Goal: Task Accomplishment & Management: Use online tool/utility

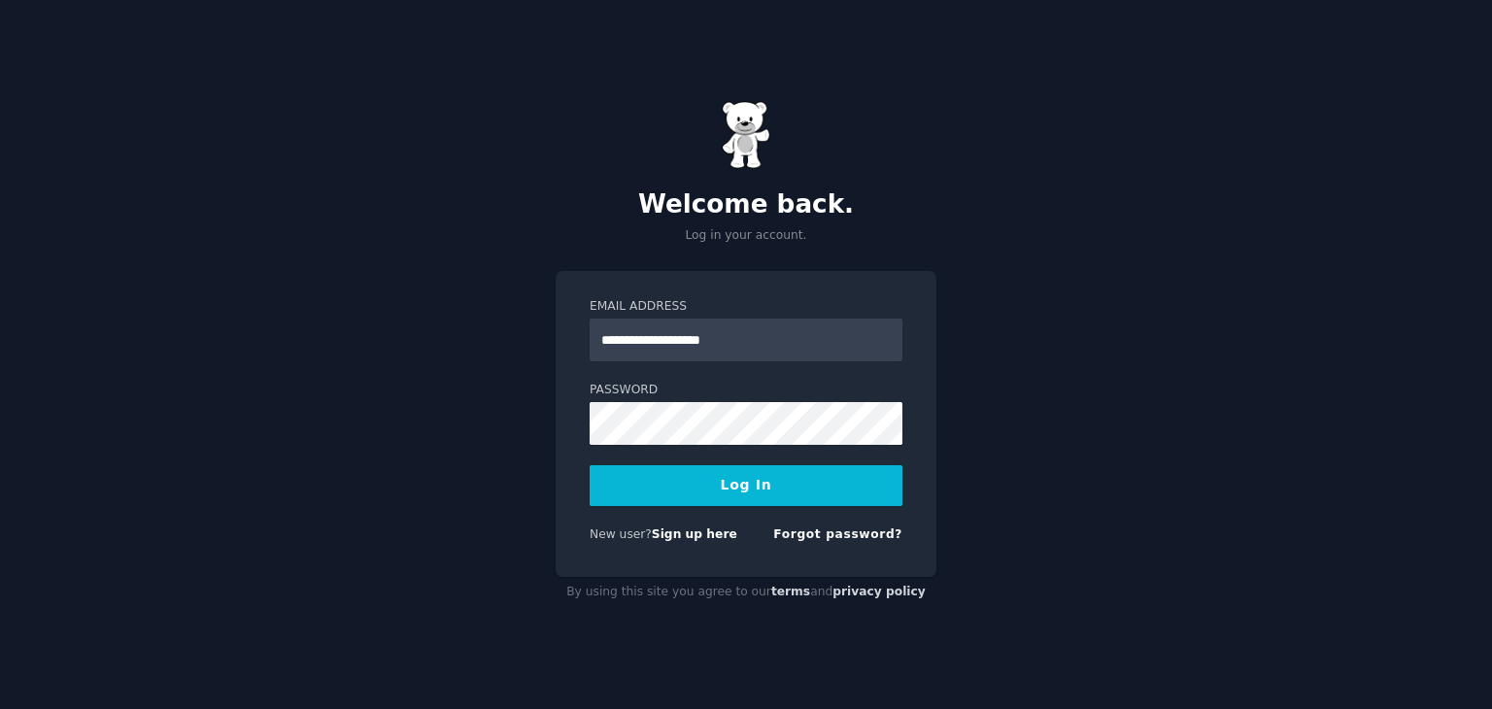
type input "**********"
click at [702, 474] on button "Log In" at bounding box center [746, 485] width 313 height 41
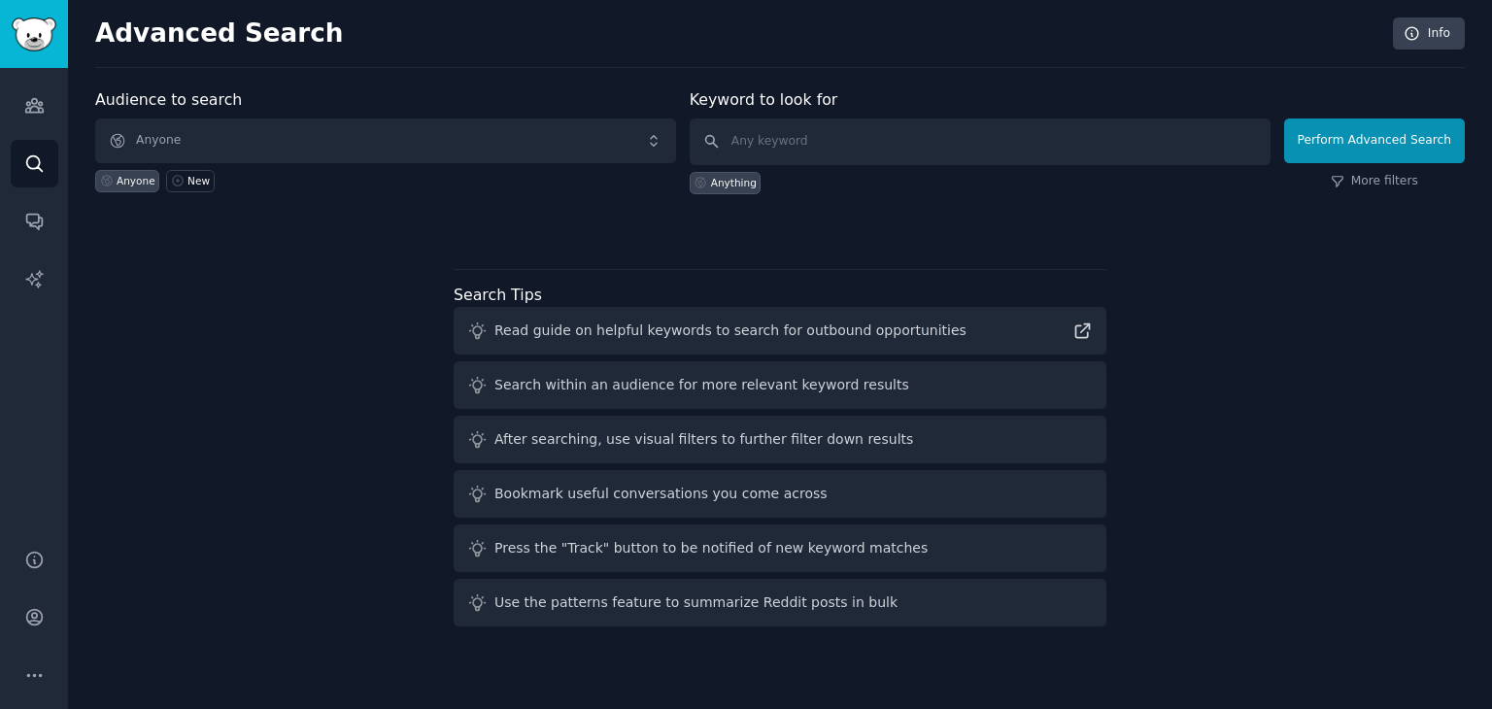
click at [299, 248] on div "Audience to search Anyone Anyone New Keyword to look for Anything Perform Advan…" at bounding box center [780, 361] width 1370 height 546
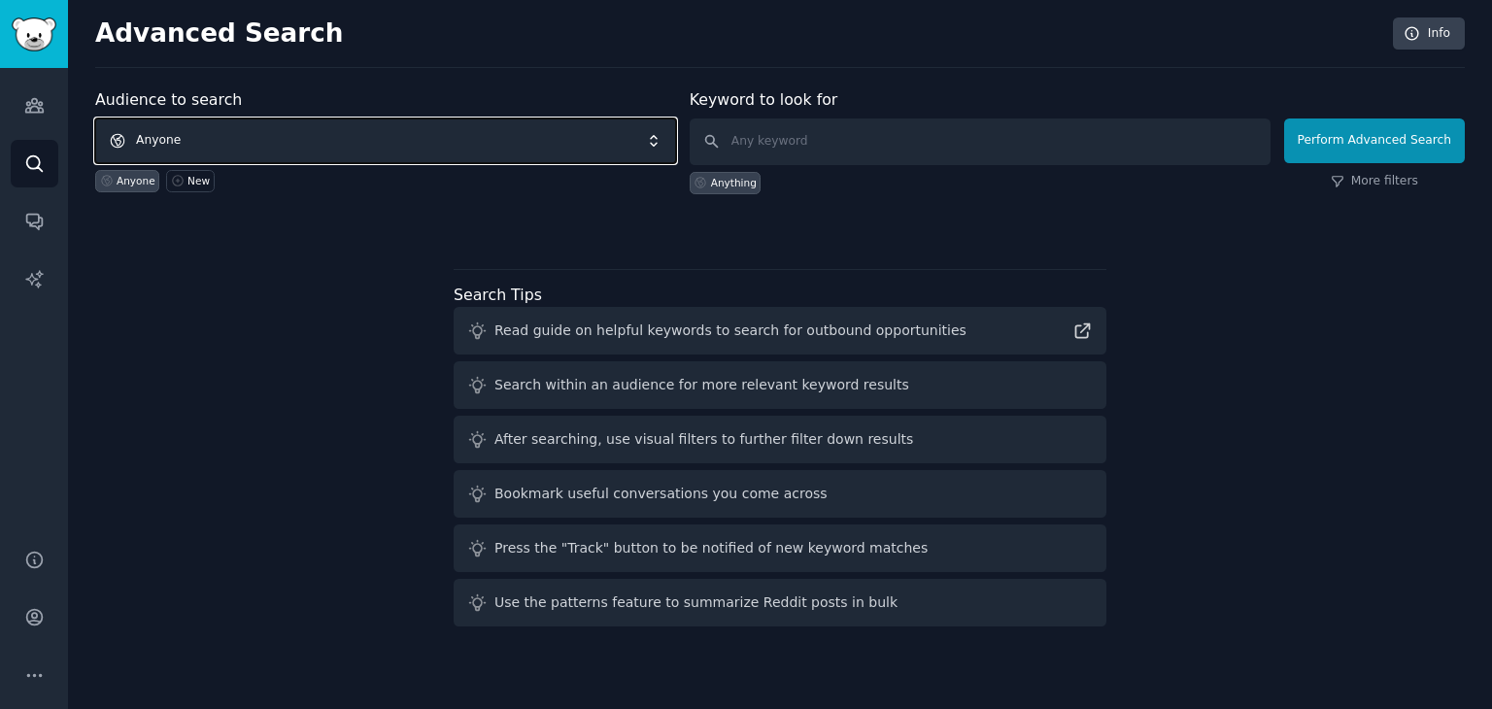
click at [412, 153] on span "Anyone" at bounding box center [385, 141] width 581 height 45
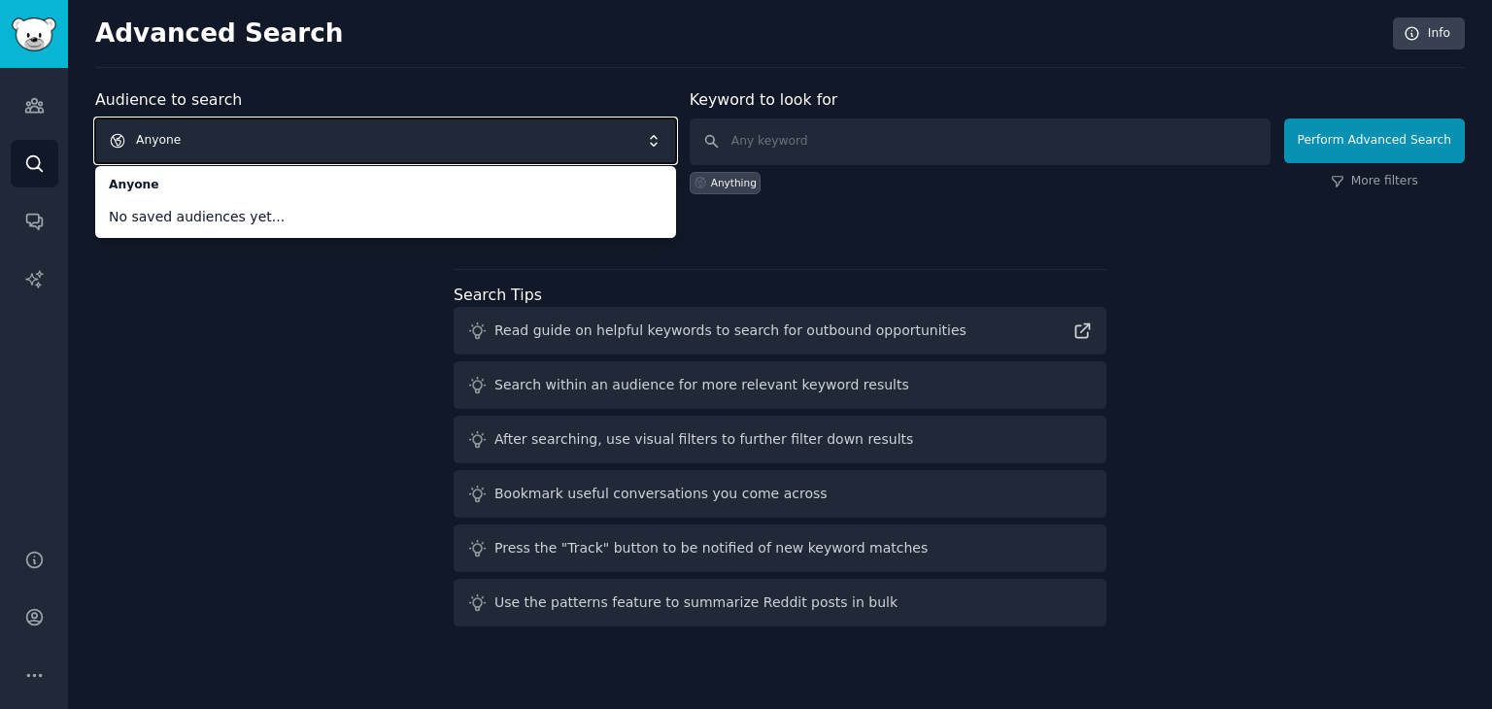
click at [311, 294] on div "Audience to search Anyone Anyone No saved audiences yet... Anyone New Keyword t…" at bounding box center [780, 361] width 1370 height 546
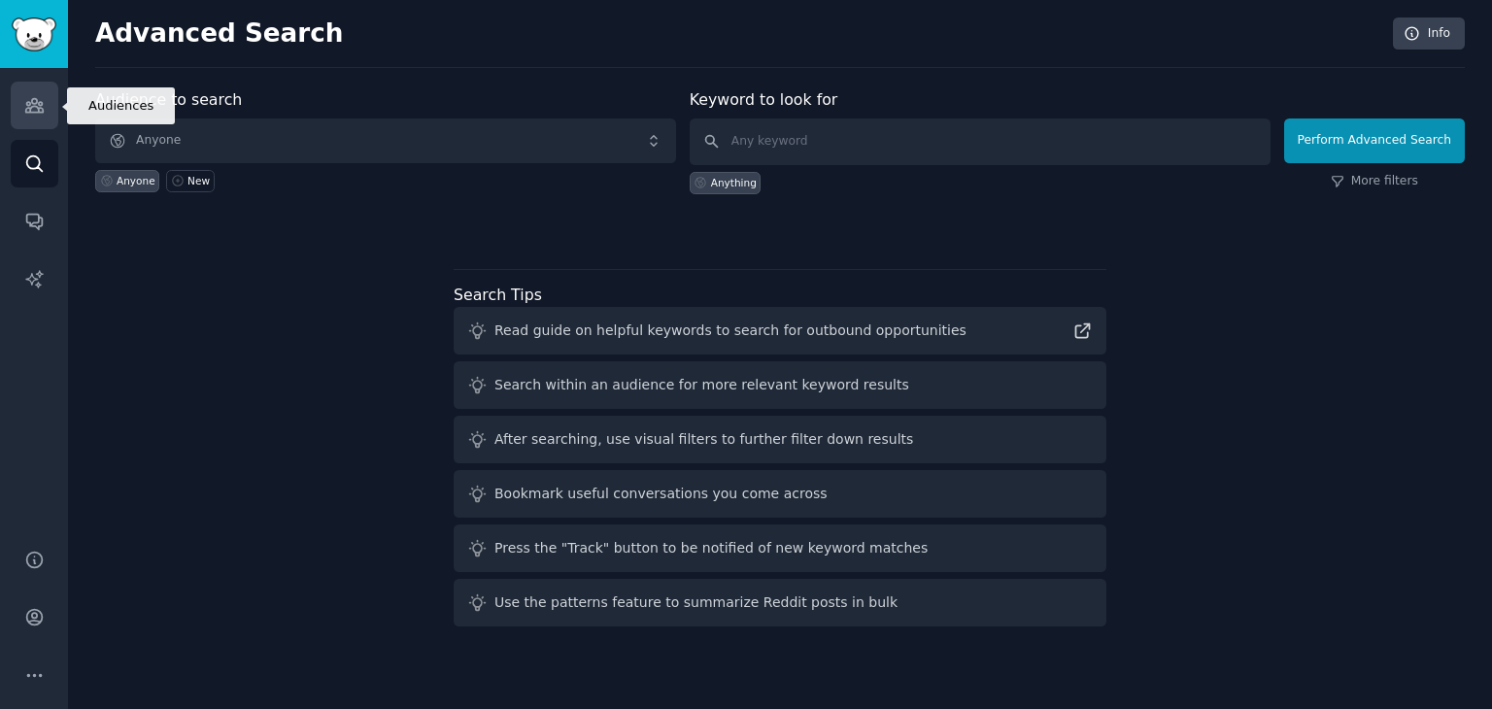
click at [27, 121] on link "Audiences" at bounding box center [35, 106] width 48 height 48
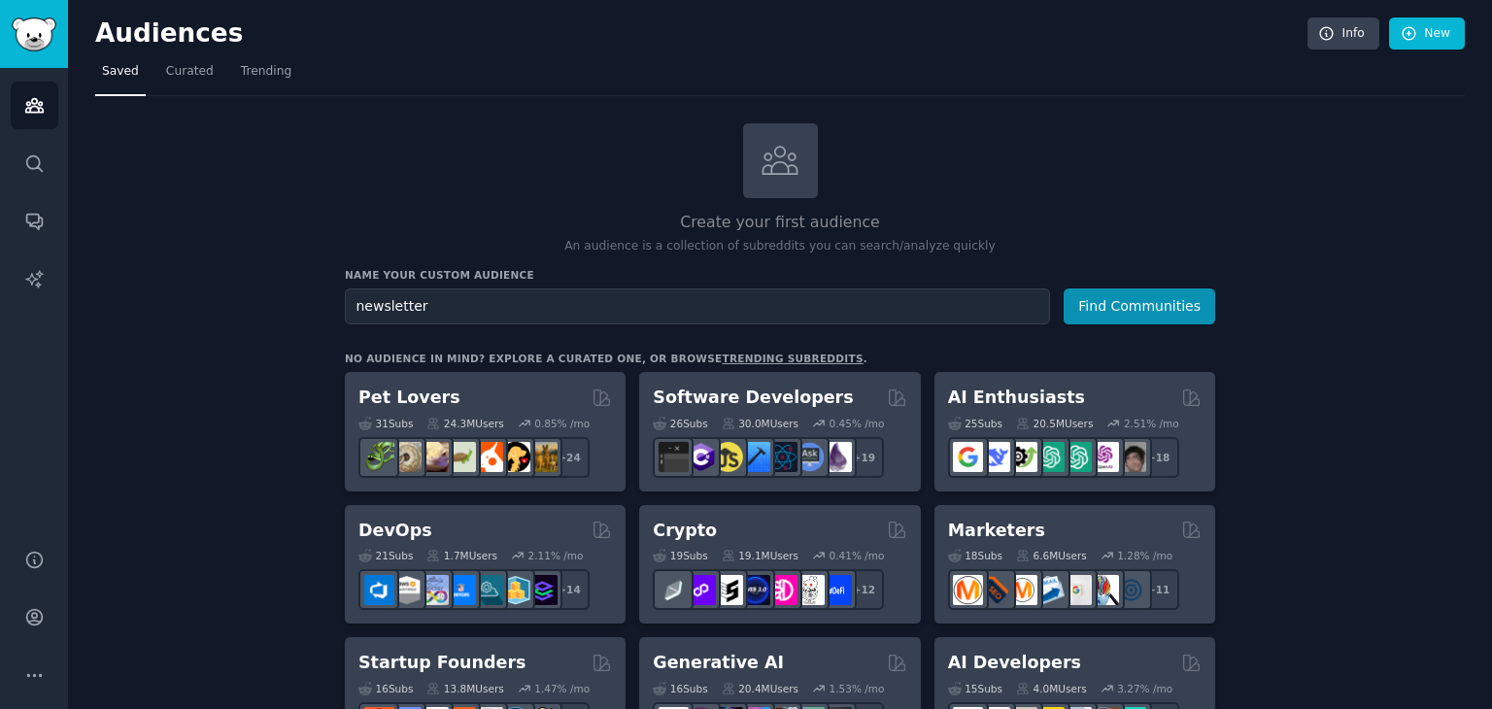
type input "newsletter"
click at [1064, 289] on button "Find Communities" at bounding box center [1140, 307] width 152 height 36
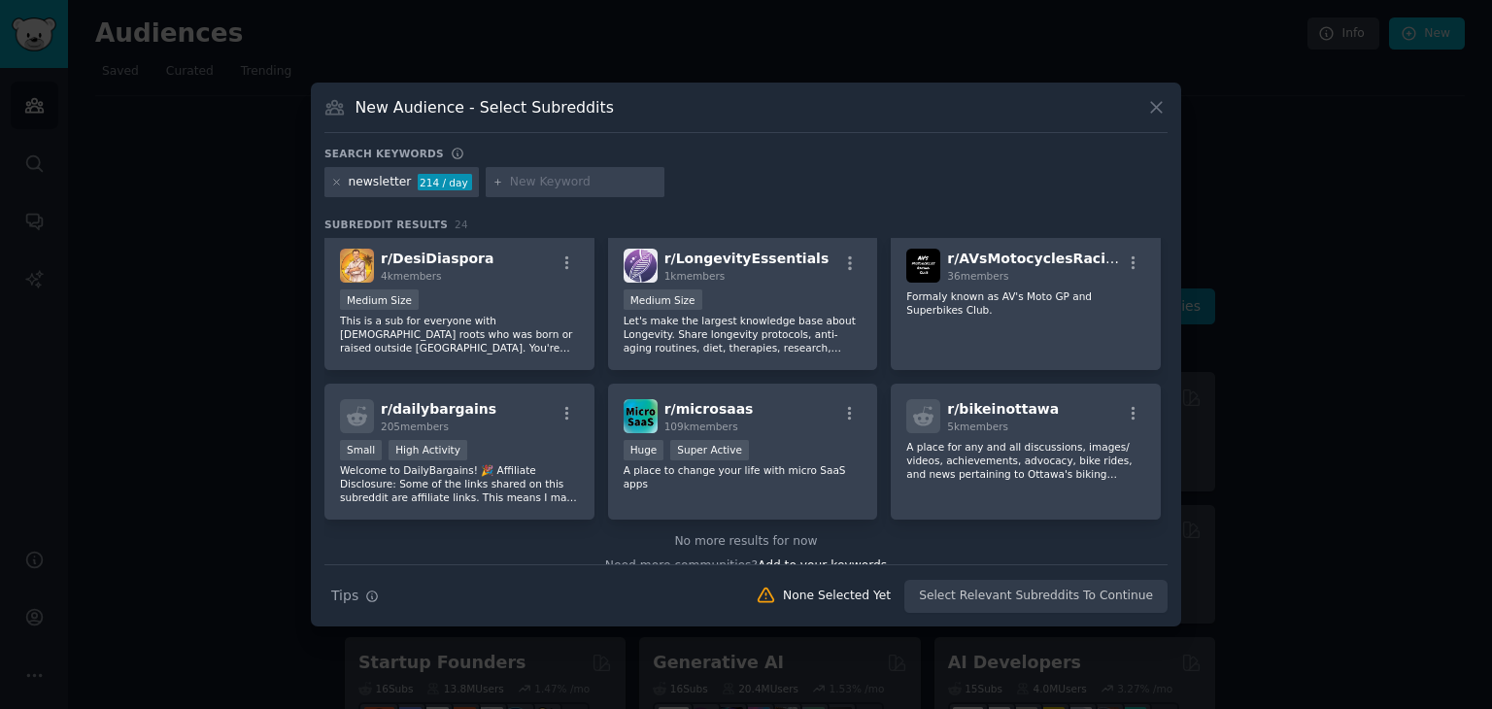
scroll to position [922, 0]
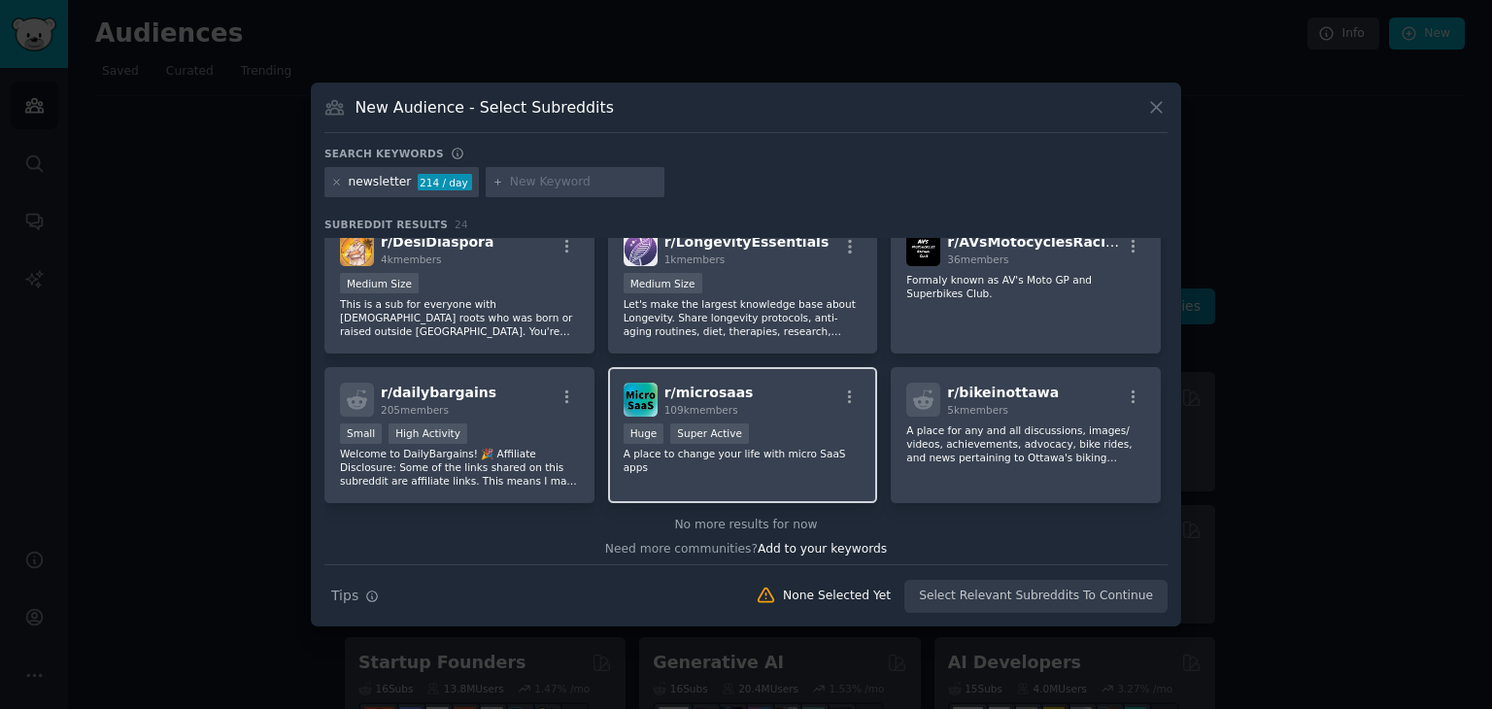
click at [767, 373] on div "r/ microsaas 109k members Huge Super Active A place to change your life with mi…" at bounding box center [743, 435] width 270 height 137
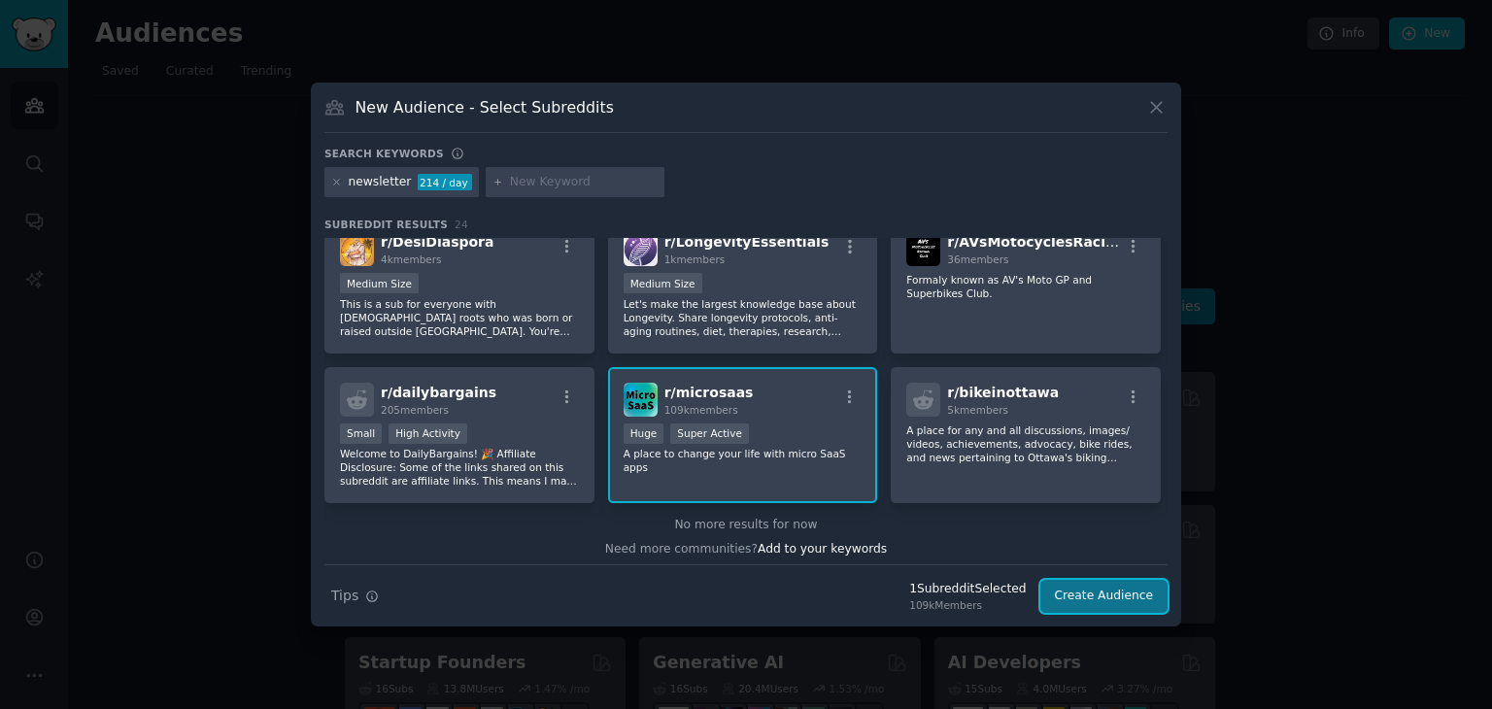
click at [1115, 588] on button "Create Audience" at bounding box center [1105, 596] width 128 height 33
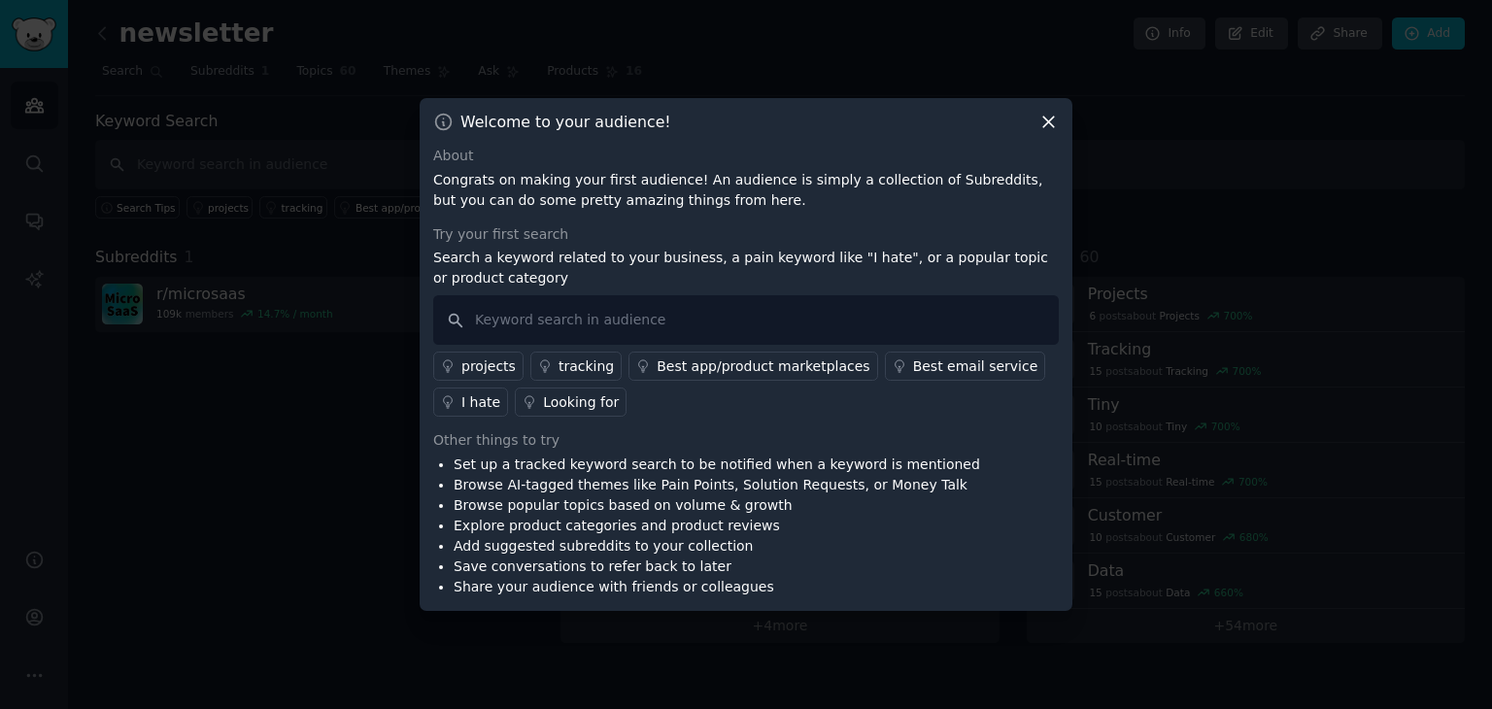
click at [1049, 118] on icon at bounding box center [1049, 122] width 20 height 20
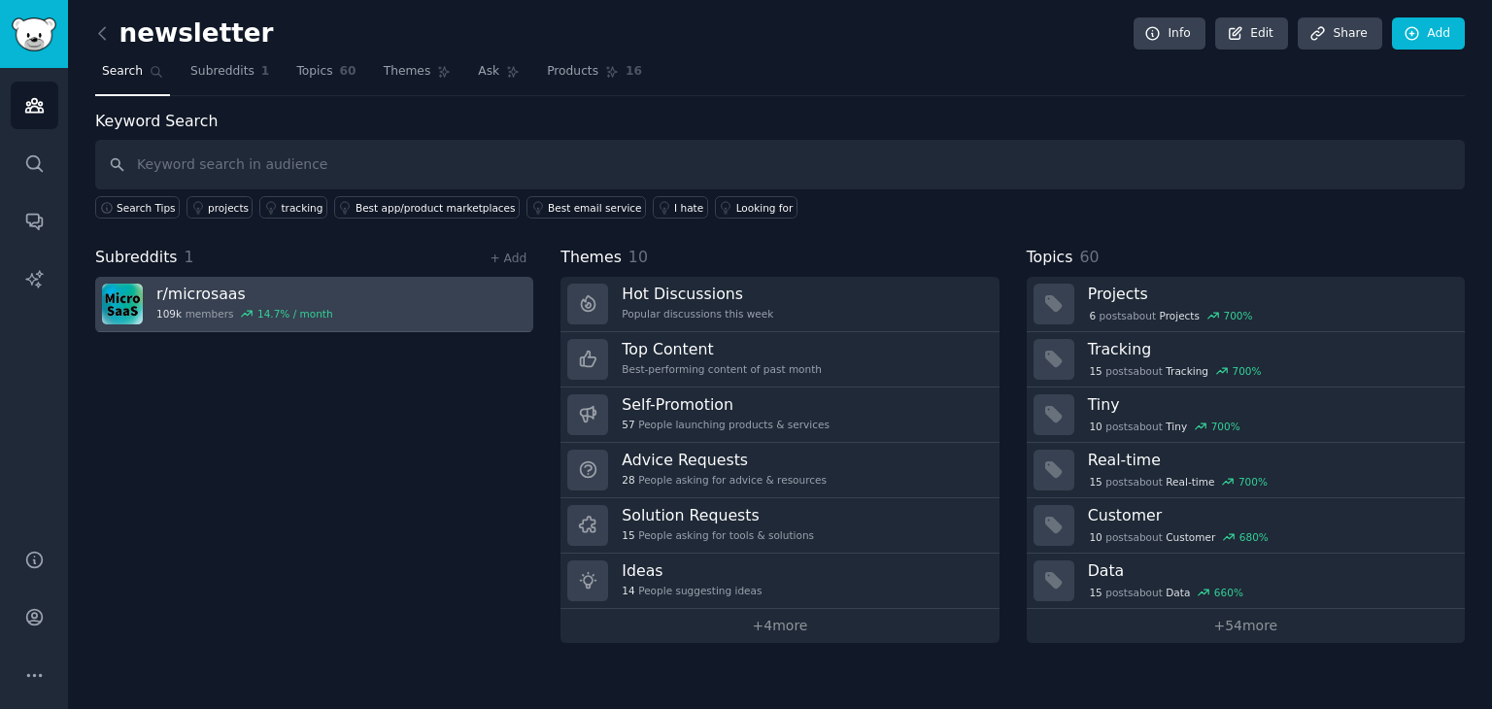
click at [366, 276] on div "Subreddits 1 + Add r/ microsaas 109k members 14.7 % / month" at bounding box center [314, 444] width 438 height 397
click at [366, 277] on link "r/ microsaas 109k members 14.7 % / month" at bounding box center [314, 304] width 438 height 55
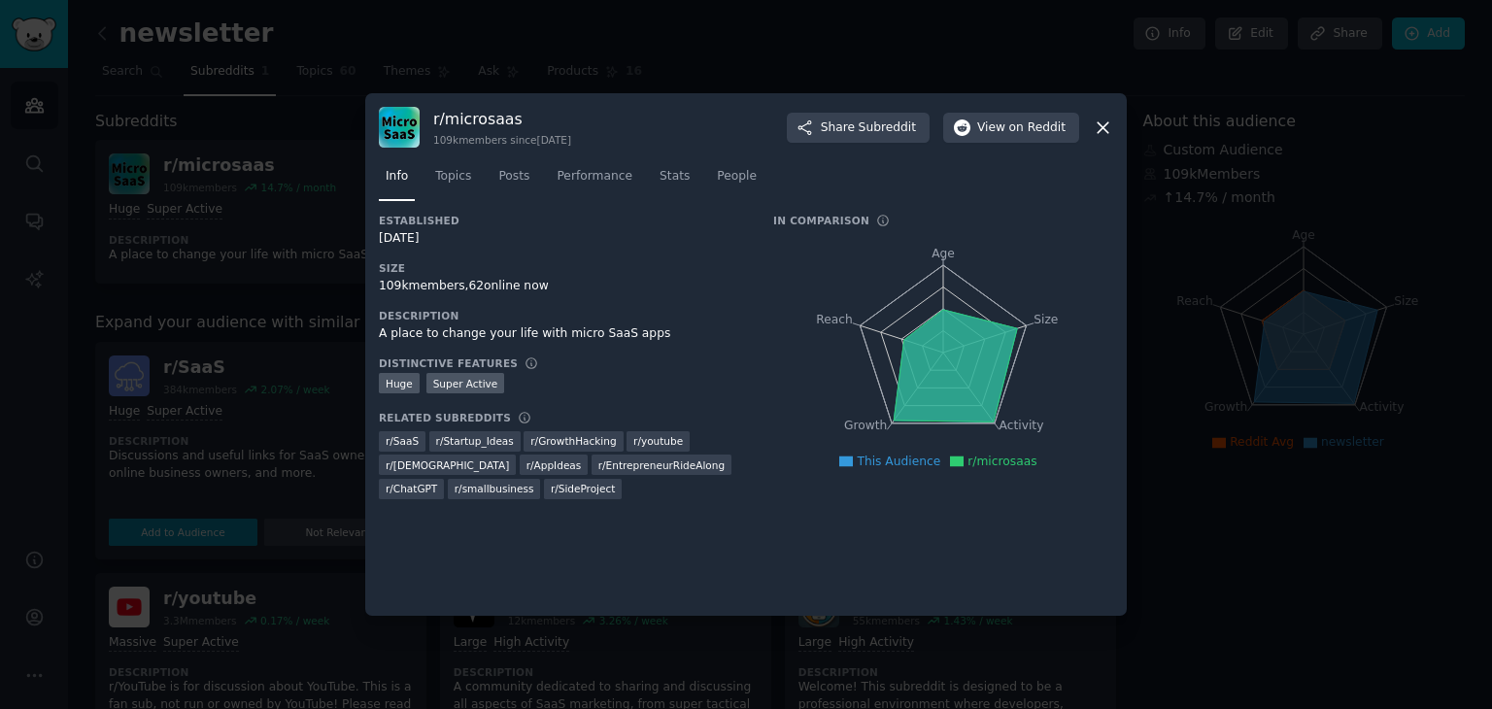
click at [1098, 122] on icon at bounding box center [1103, 127] width 11 height 11
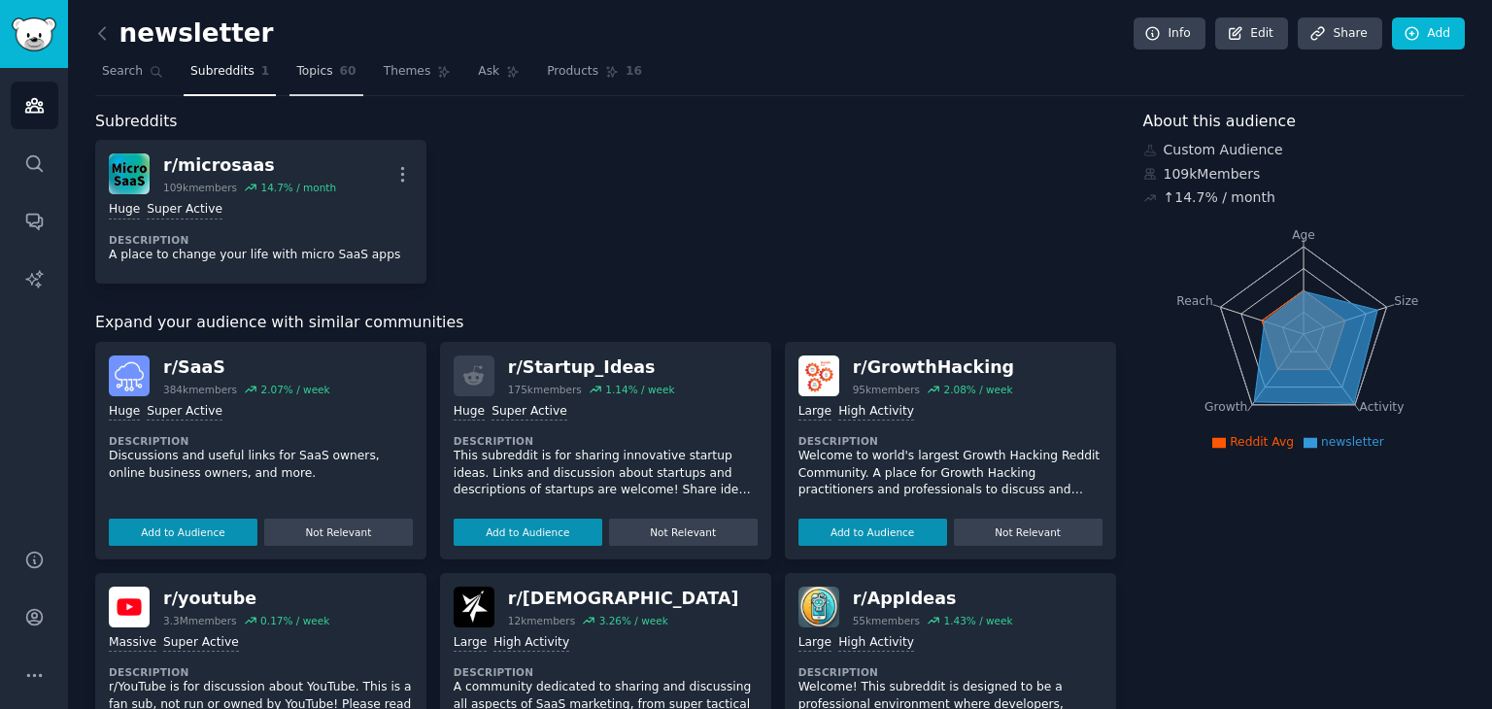
click at [340, 79] on span "60" at bounding box center [348, 71] width 17 height 17
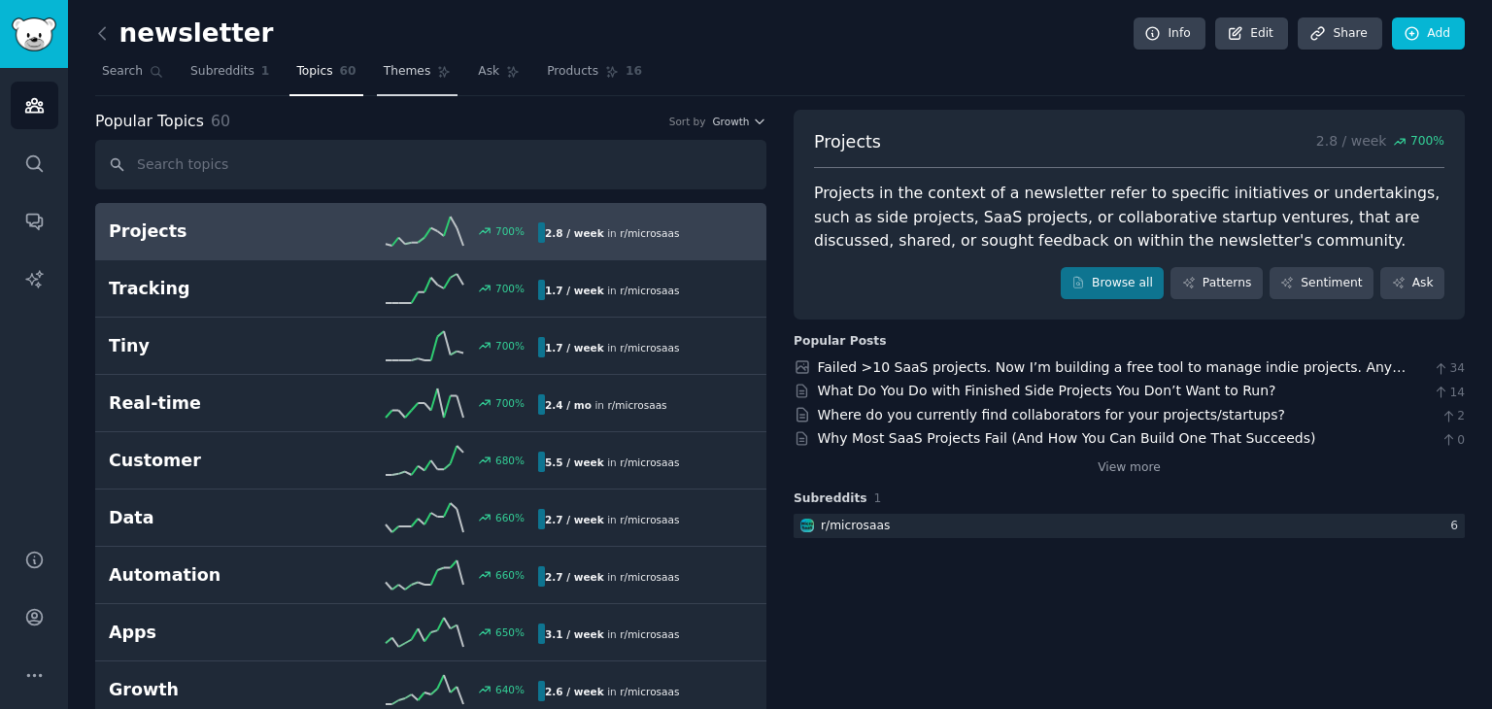
click at [377, 90] on link "Themes" at bounding box center [418, 76] width 82 height 40
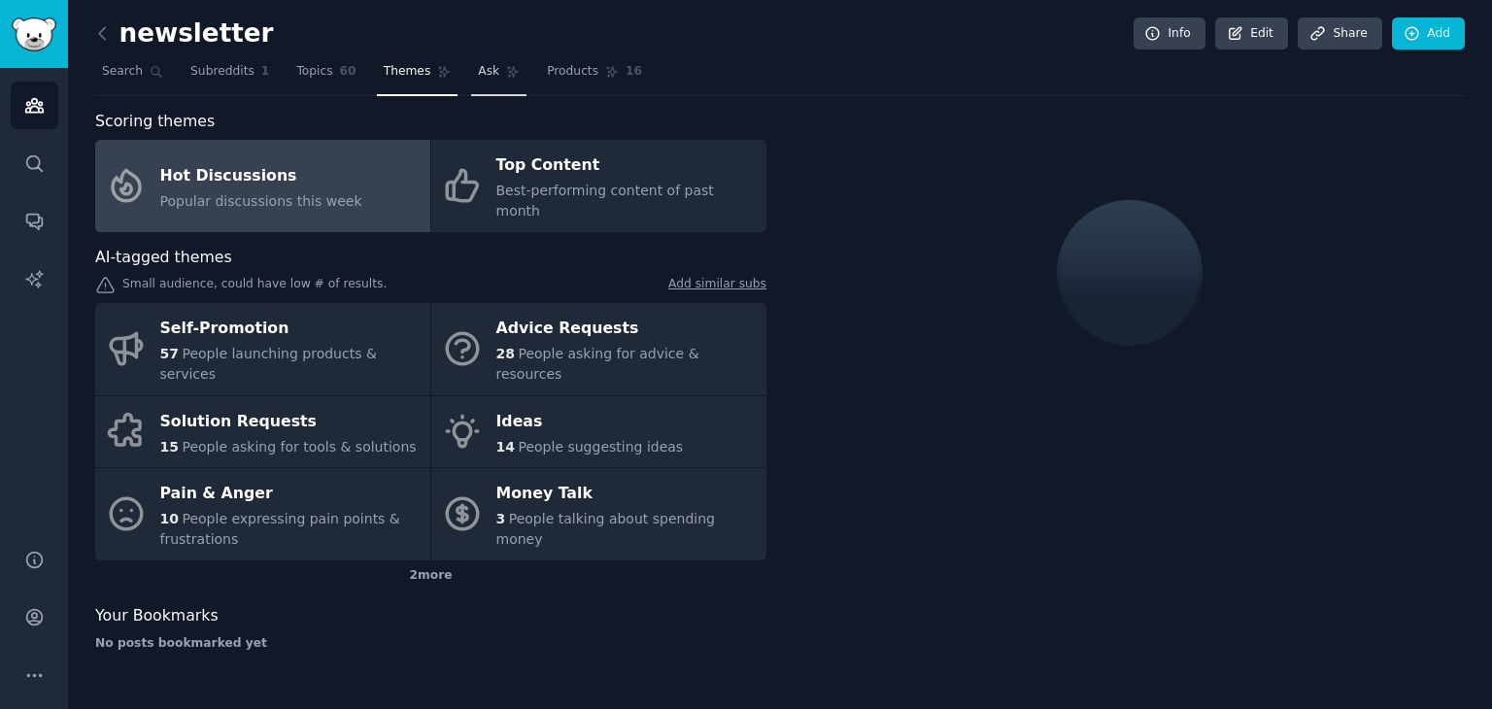
click at [471, 83] on link "Ask" at bounding box center [498, 76] width 55 height 40
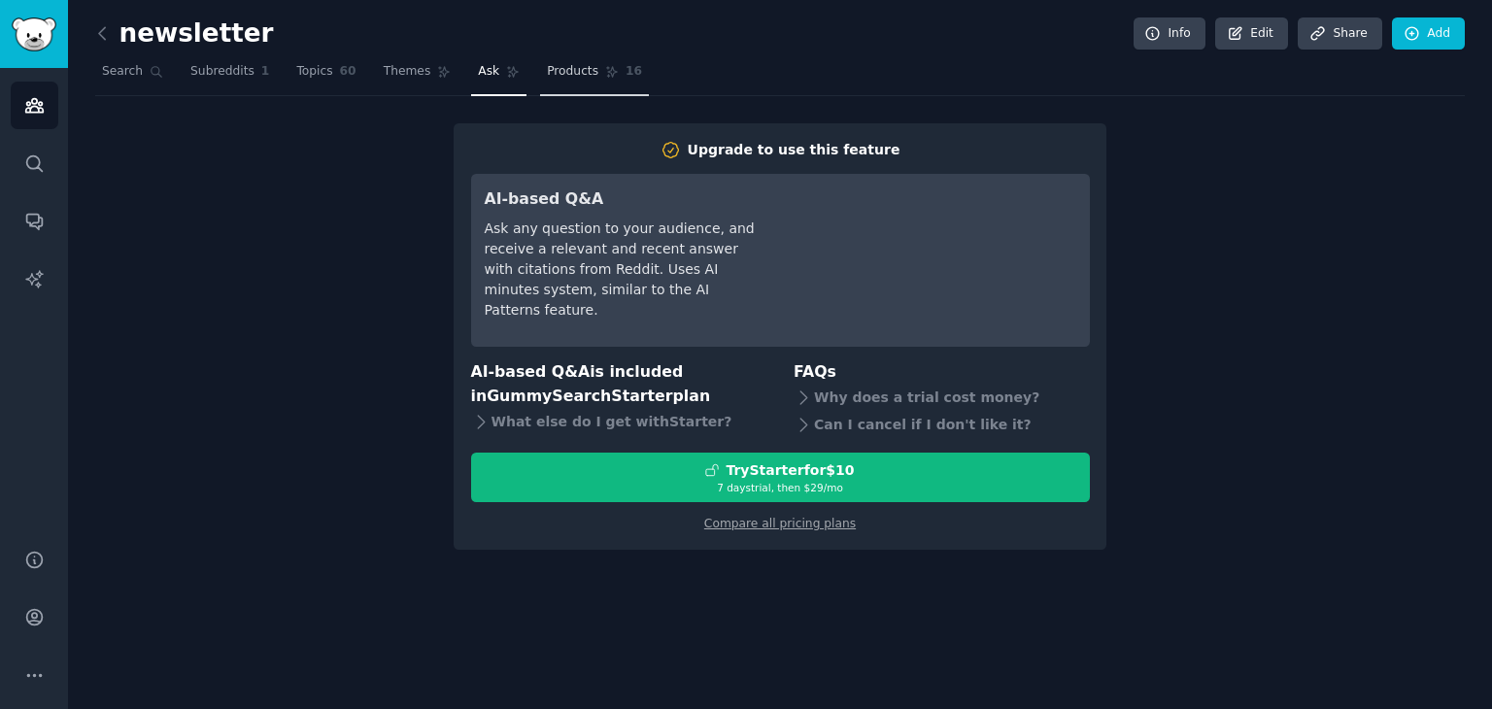
click at [553, 64] on span "Products" at bounding box center [572, 71] width 51 height 17
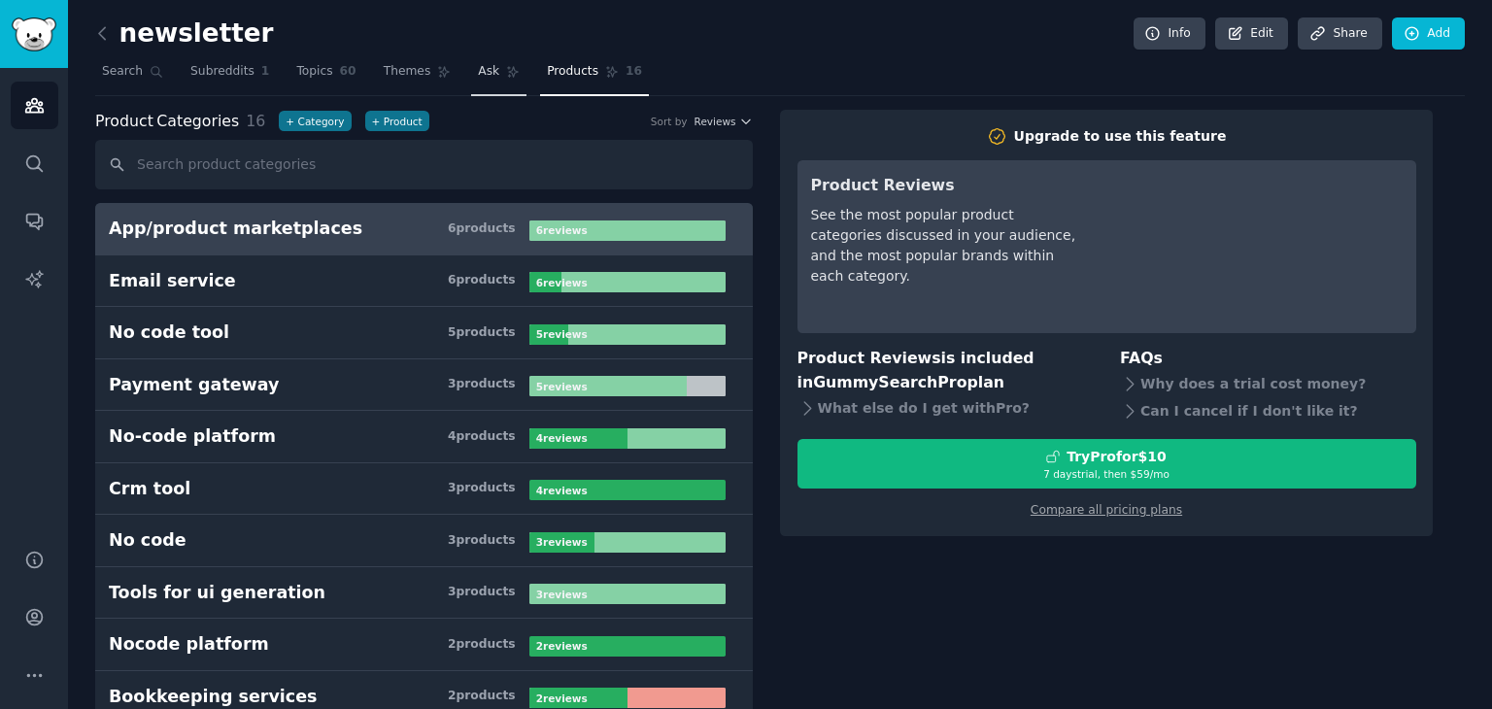
click at [471, 59] on link "Ask" at bounding box center [498, 76] width 55 height 40
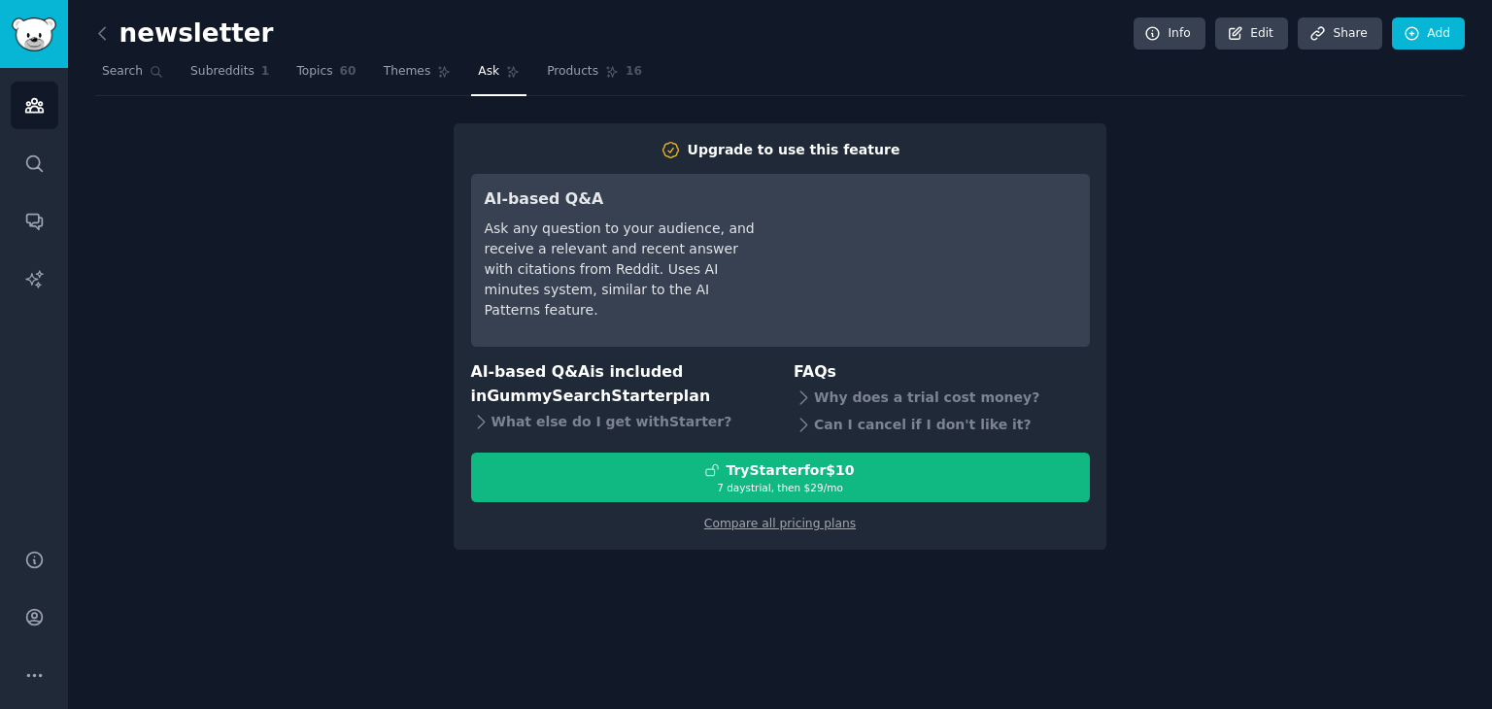
click at [471, 59] on link "Ask" at bounding box center [498, 76] width 55 height 40
click at [439, 67] on icon at bounding box center [444, 72] width 11 height 11
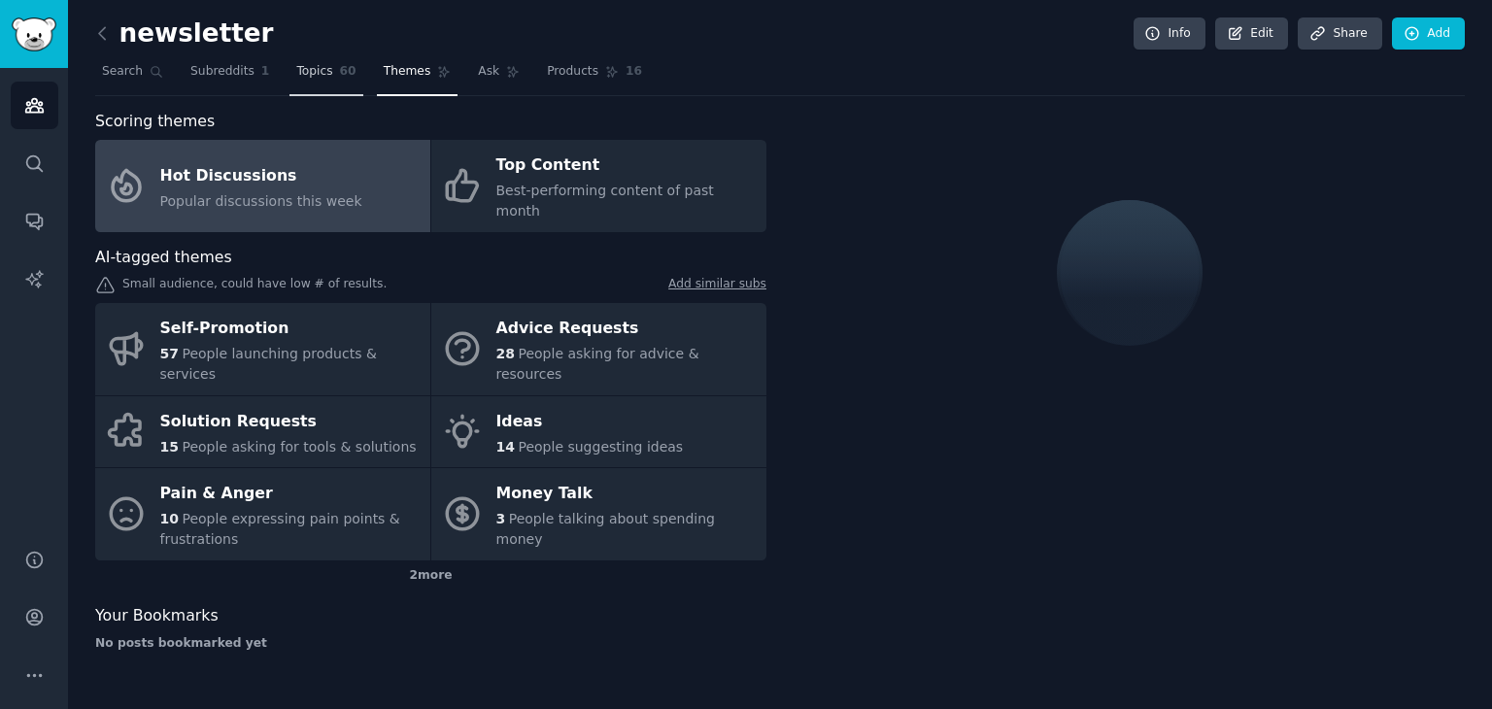
click at [340, 67] on span "60" at bounding box center [348, 71] width 17 height 17
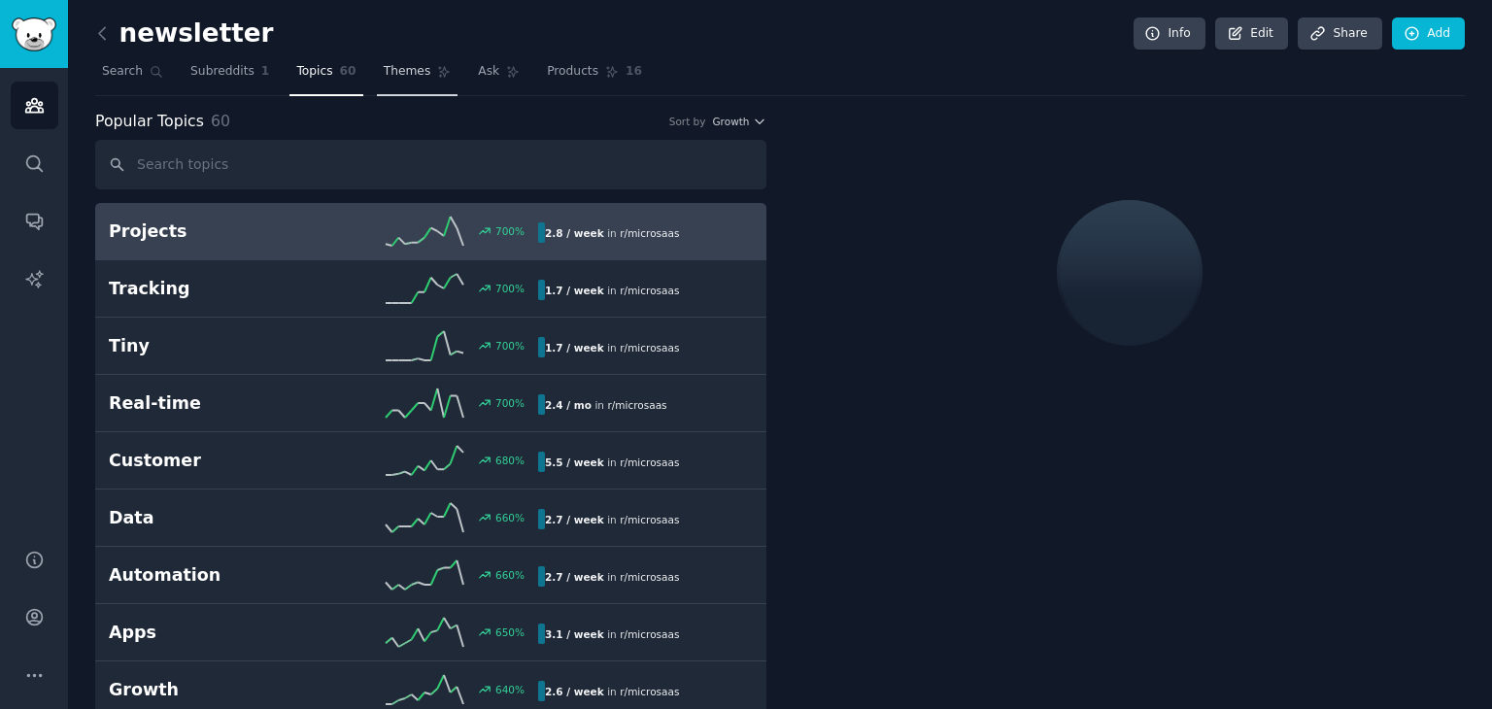
click at [391, 68] on span "Themes" at bounding box center [408, 71] width 48 height 17
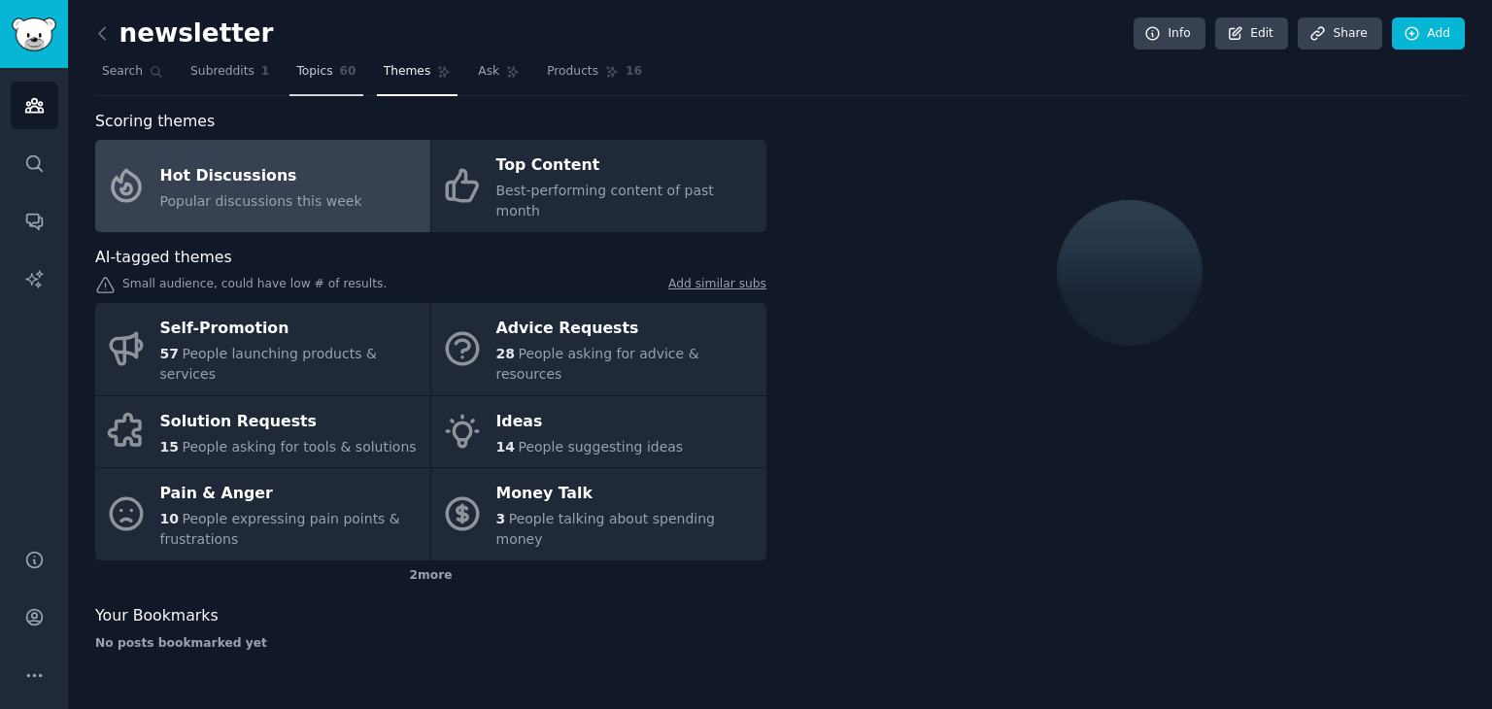
click at [340, 72] on span "60" at bounding box center [348, 71] width 17 height 17
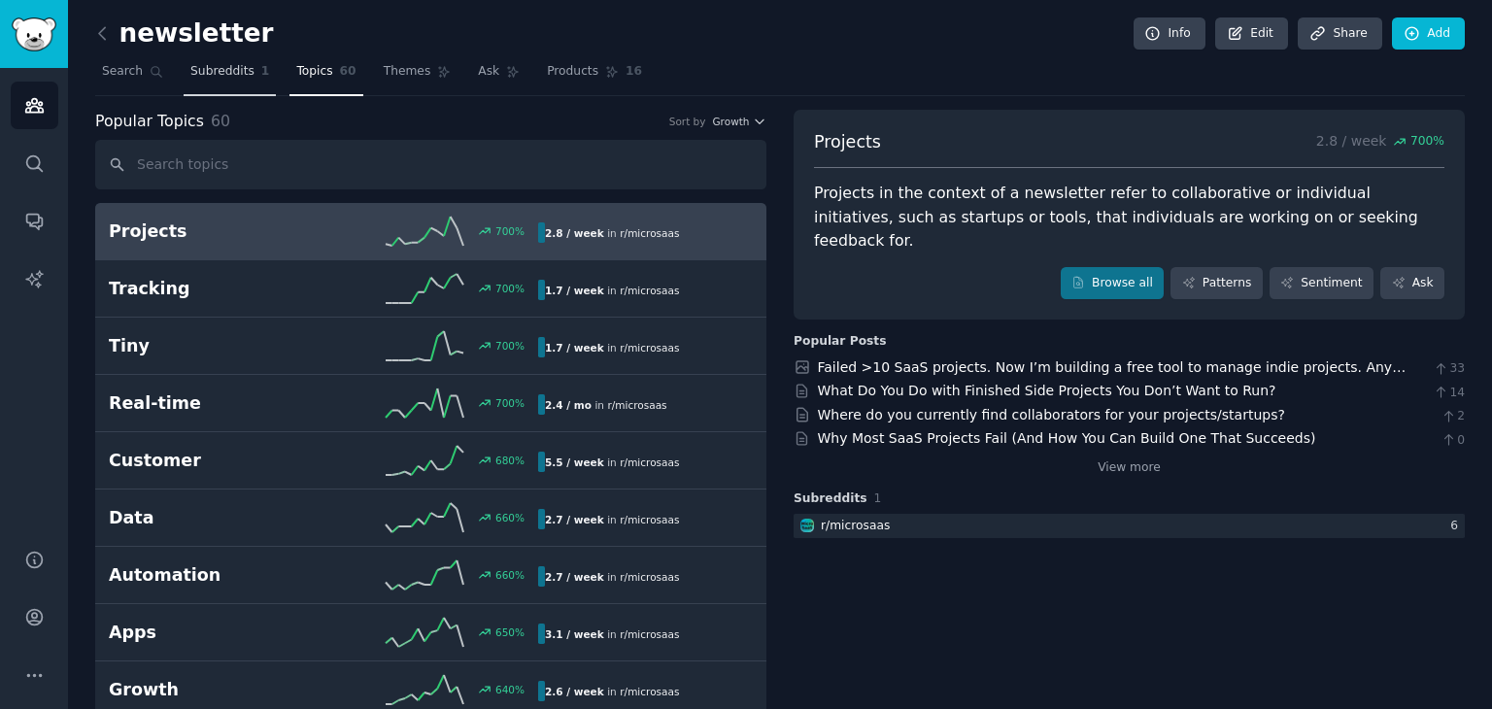
click at [209, 88] on link "Subreddits 1" at bounding box center [230, 76] width 92 height 40
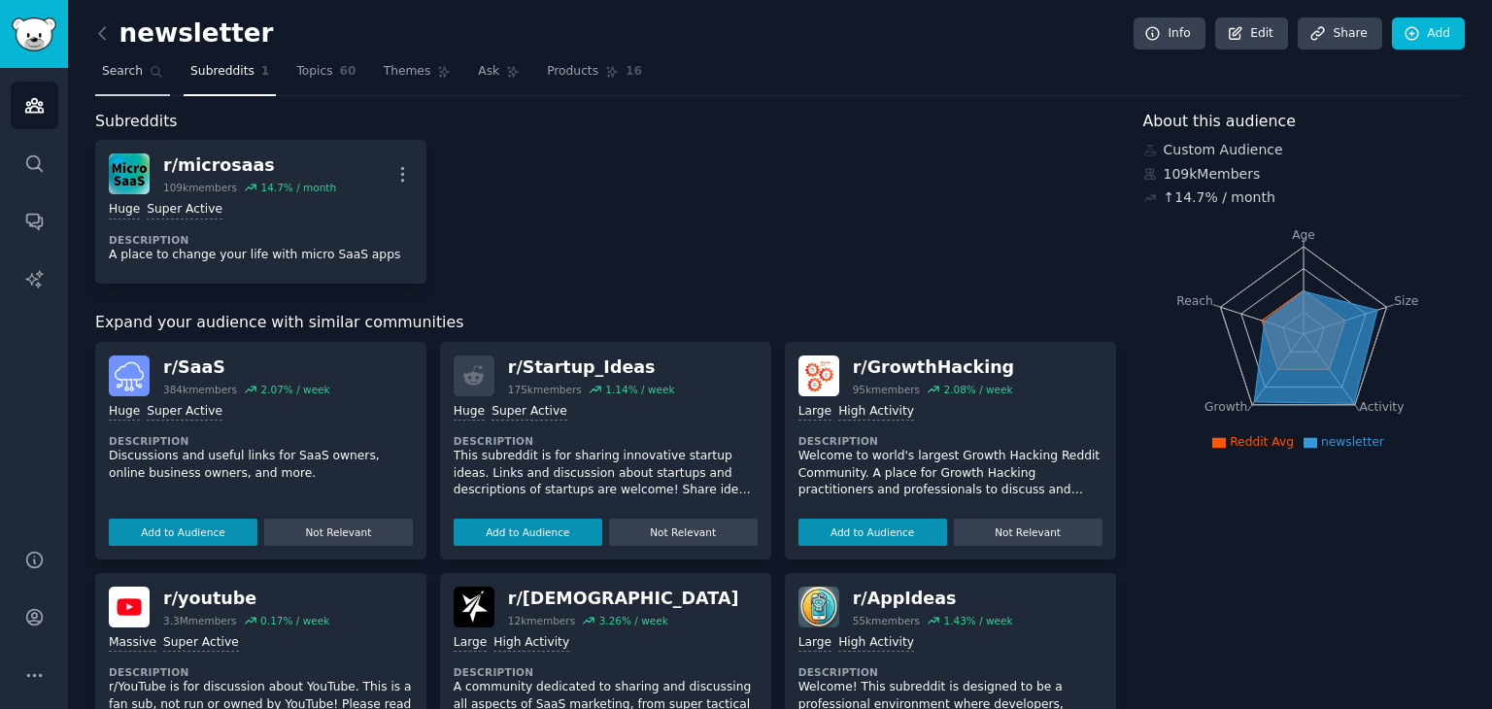
click at [132, 63] on span "Search" at bounding box center [122, 71] width 41 height 17
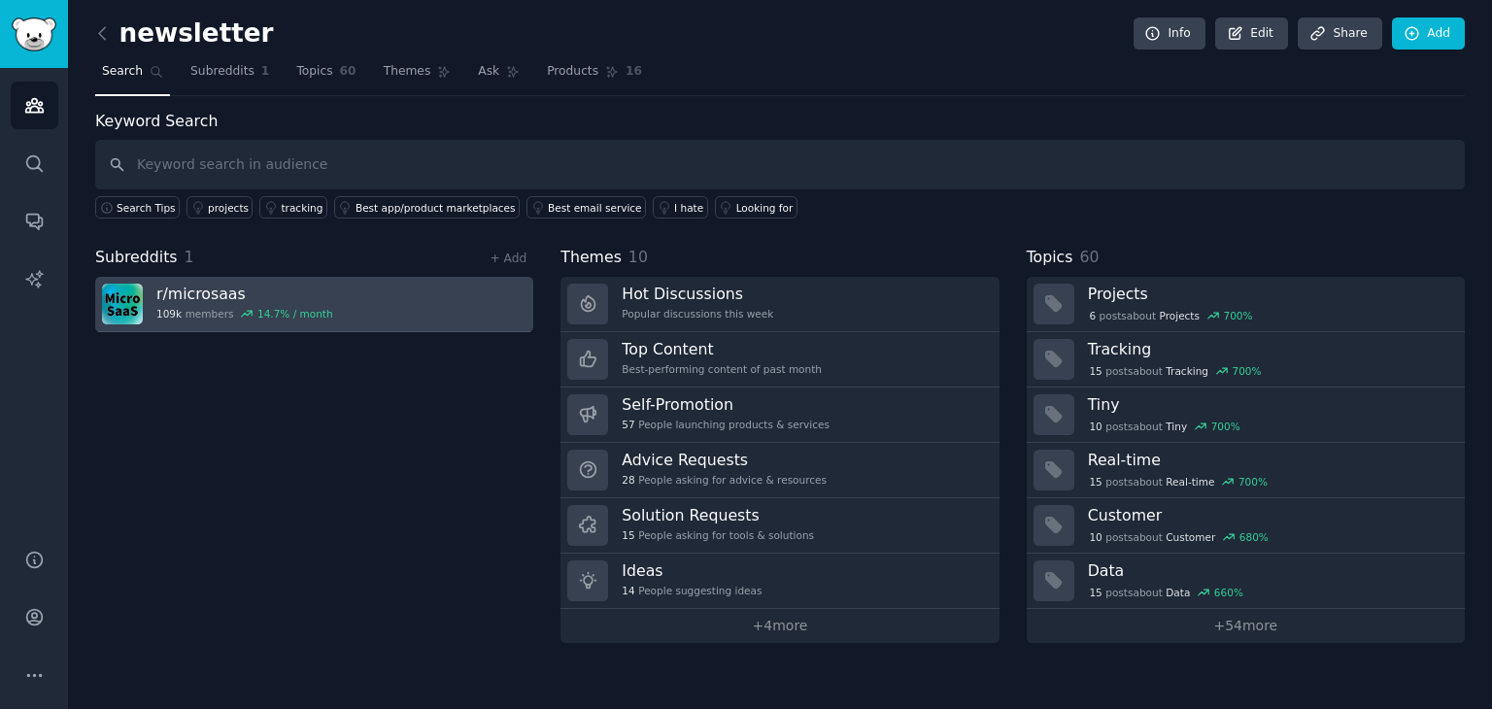
click at [305, 326] on link "r/ microsaas 109k members 14.7 % / month" at bounding box center [314, 304] width 438 height 55
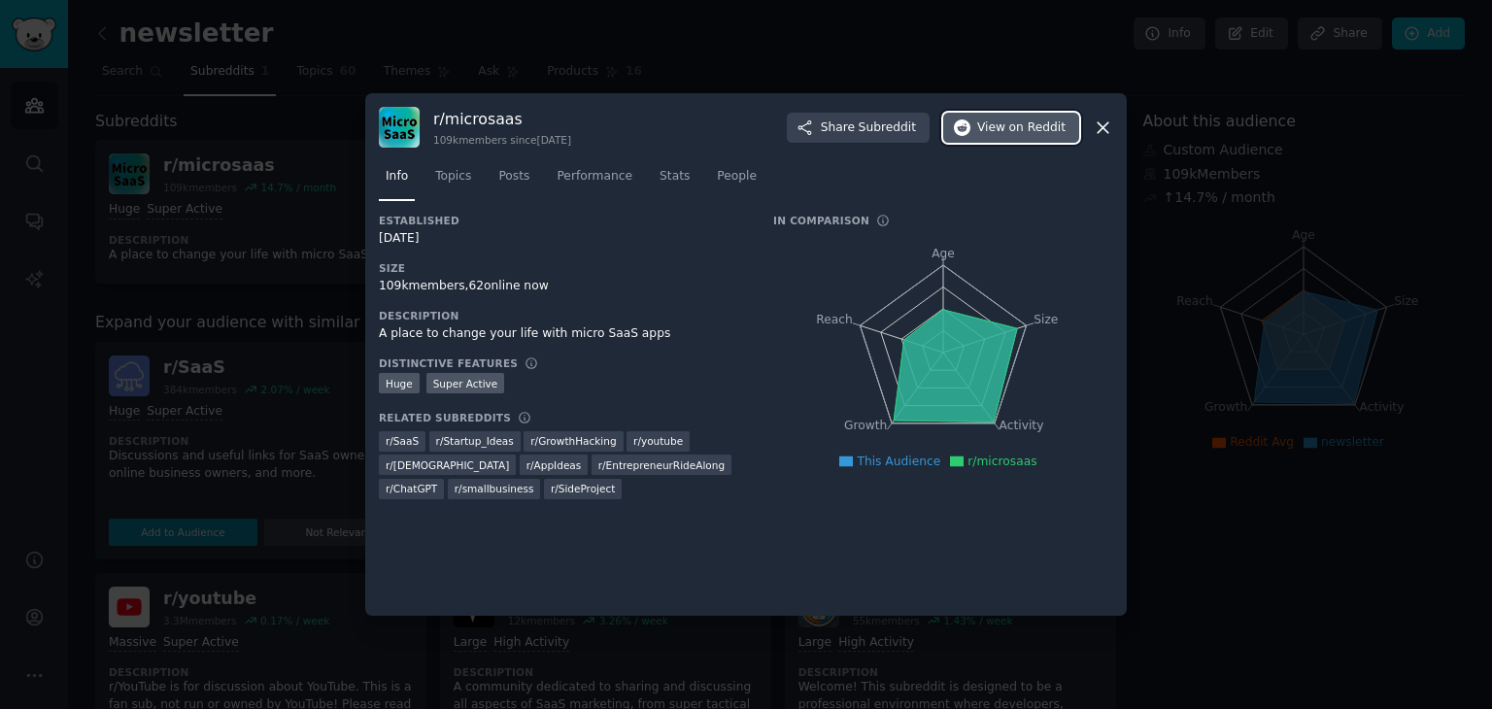
click at [966, 128] on icon "button" at bounding box center [962, 128] width 17 height 17
click at [1188, 629] on div at bounding box center [746, 354] width 1492 height 709
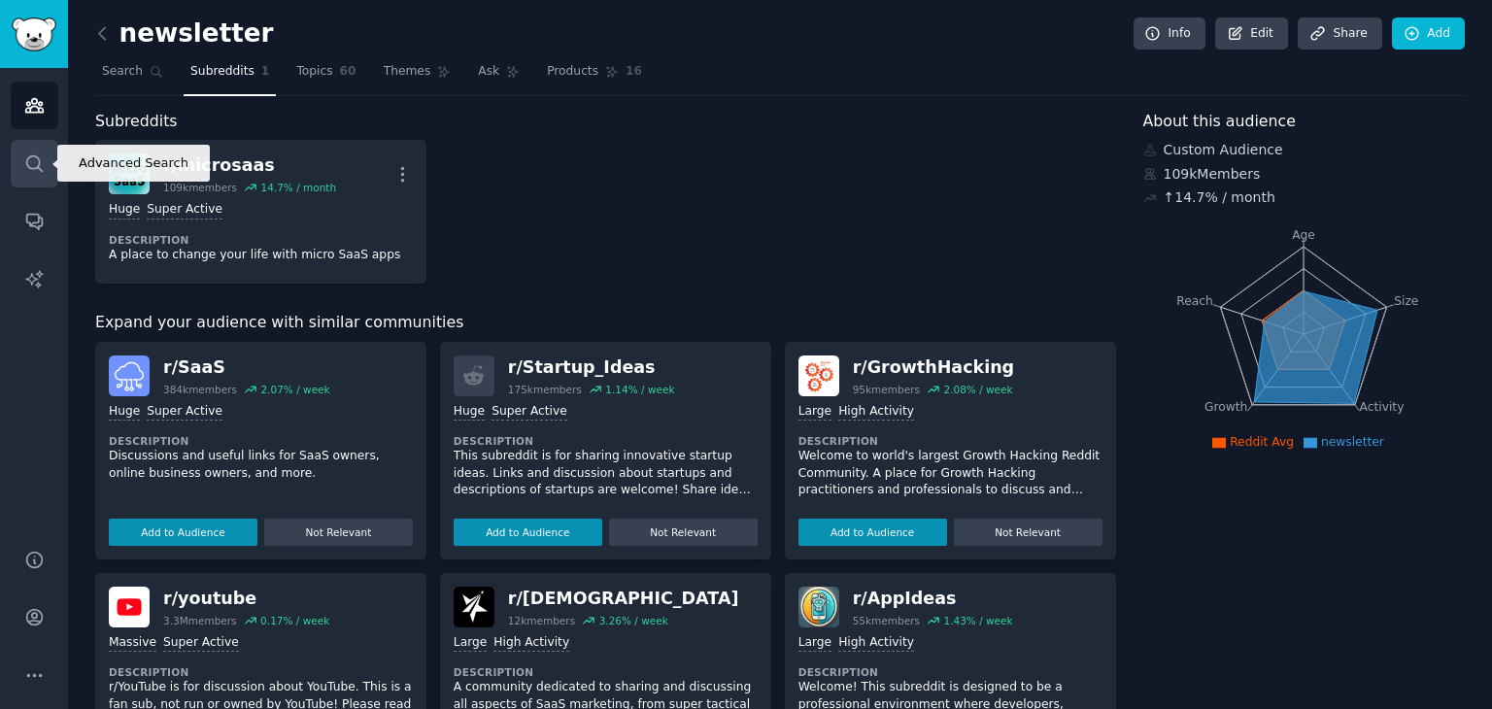
click at [42, 156] on icon "Sidebar" at bounding box center [34, 164] width 20 height 20
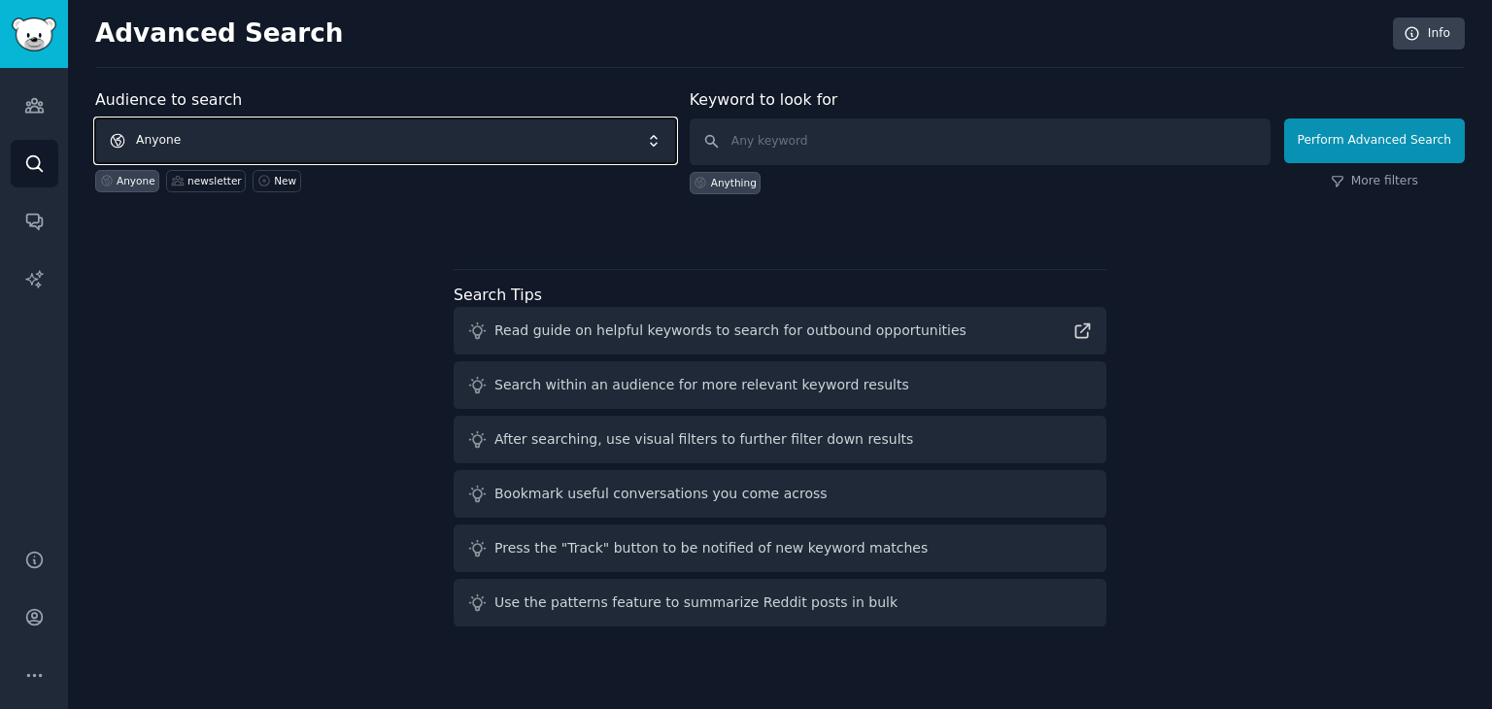
click at [264, 143] on span "Anyone" at bounding box center [385, 141] width 581 height 45
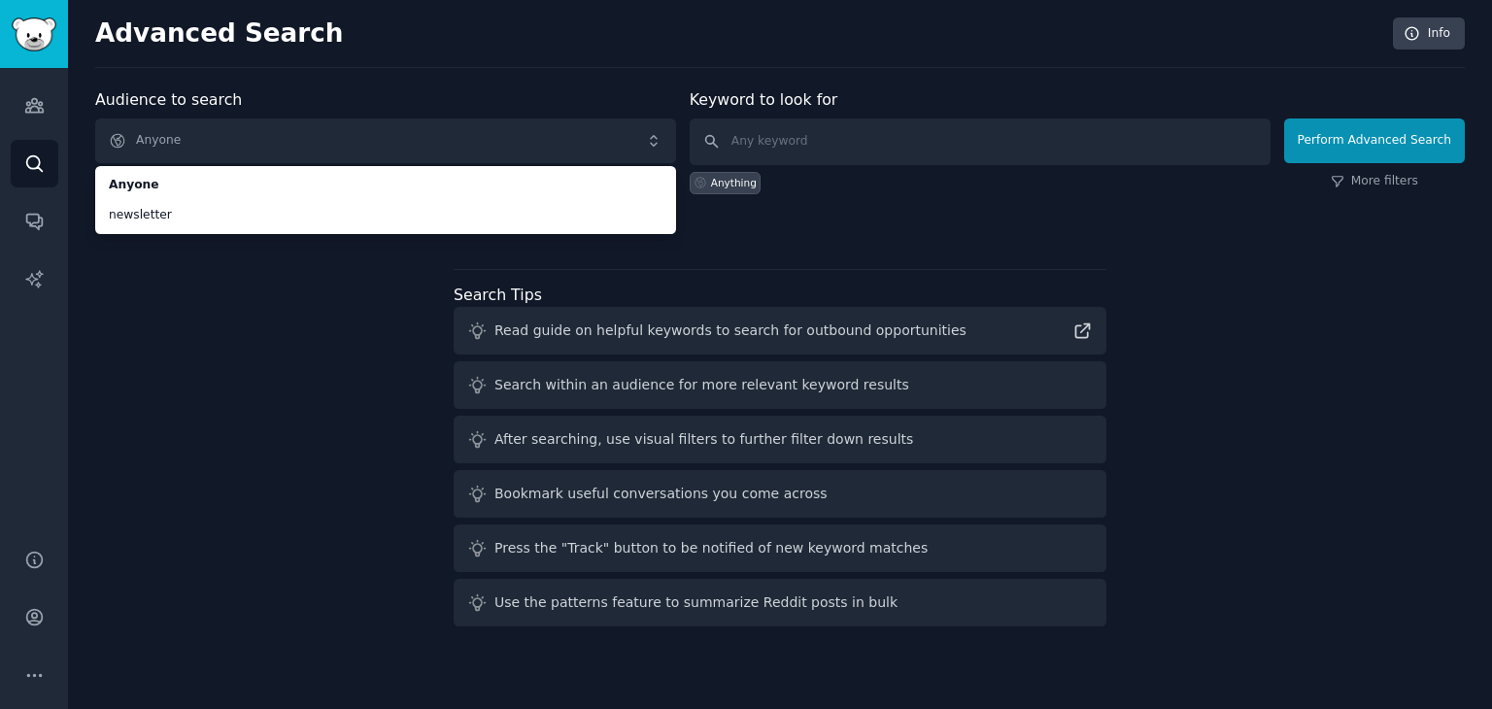
click at [250, 307] on div "Audience to search Anyone Anyone newsletter Anyone newsletter New Keyword to lo…" at bounding box center [780, 361] width 1370 height 546
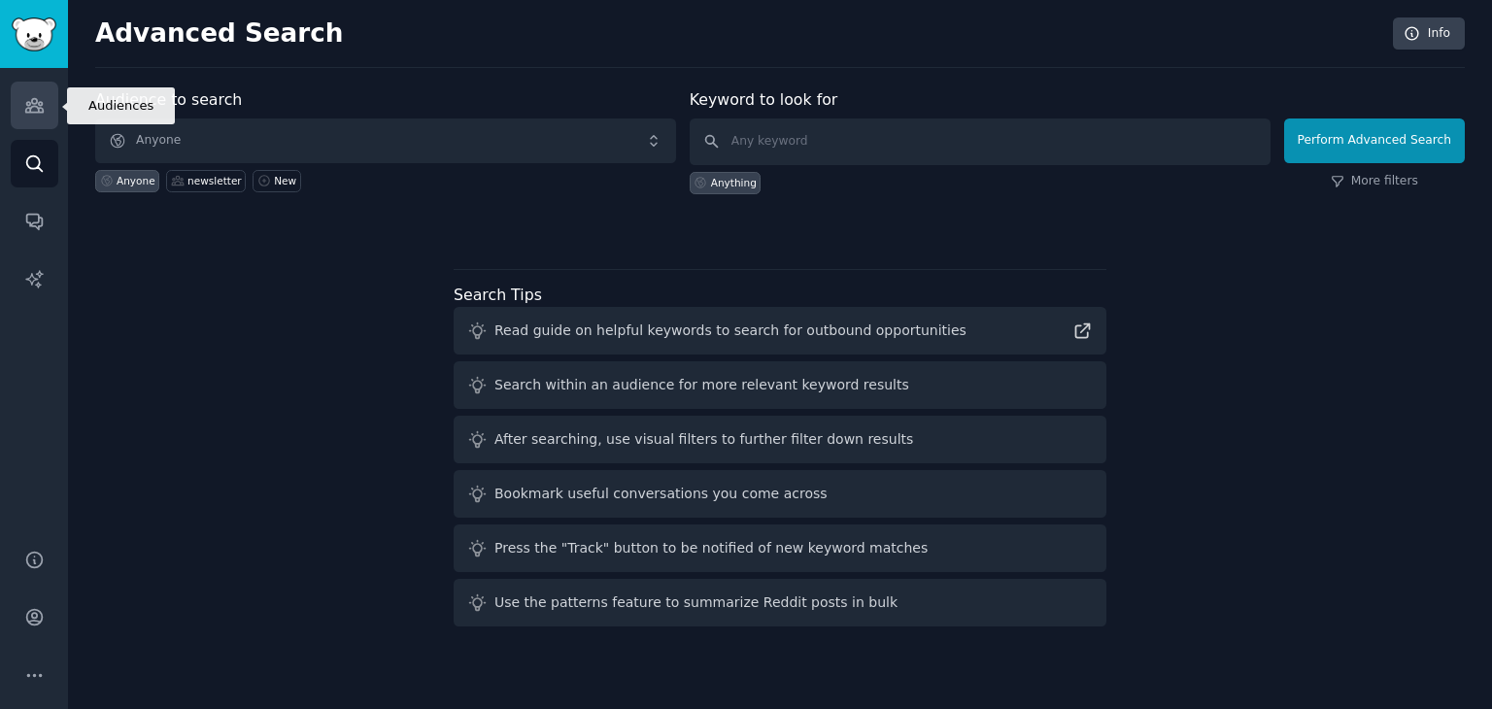
click at [46, 105] on link "Audiences" at bounding box center [35, 106] width 48 height 48
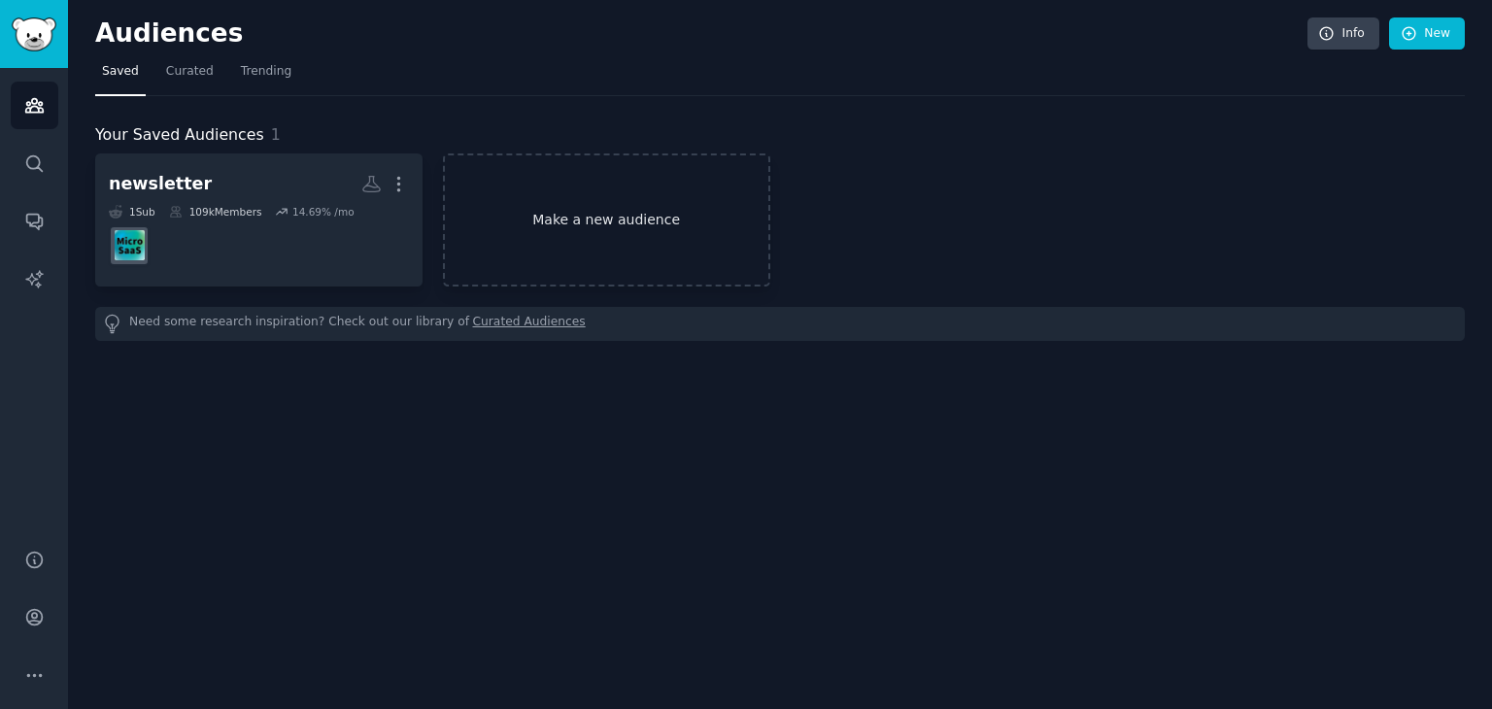
click at [571, 219] on link "Make a new audience" at bounding box center [606, 220] width 327 height 133
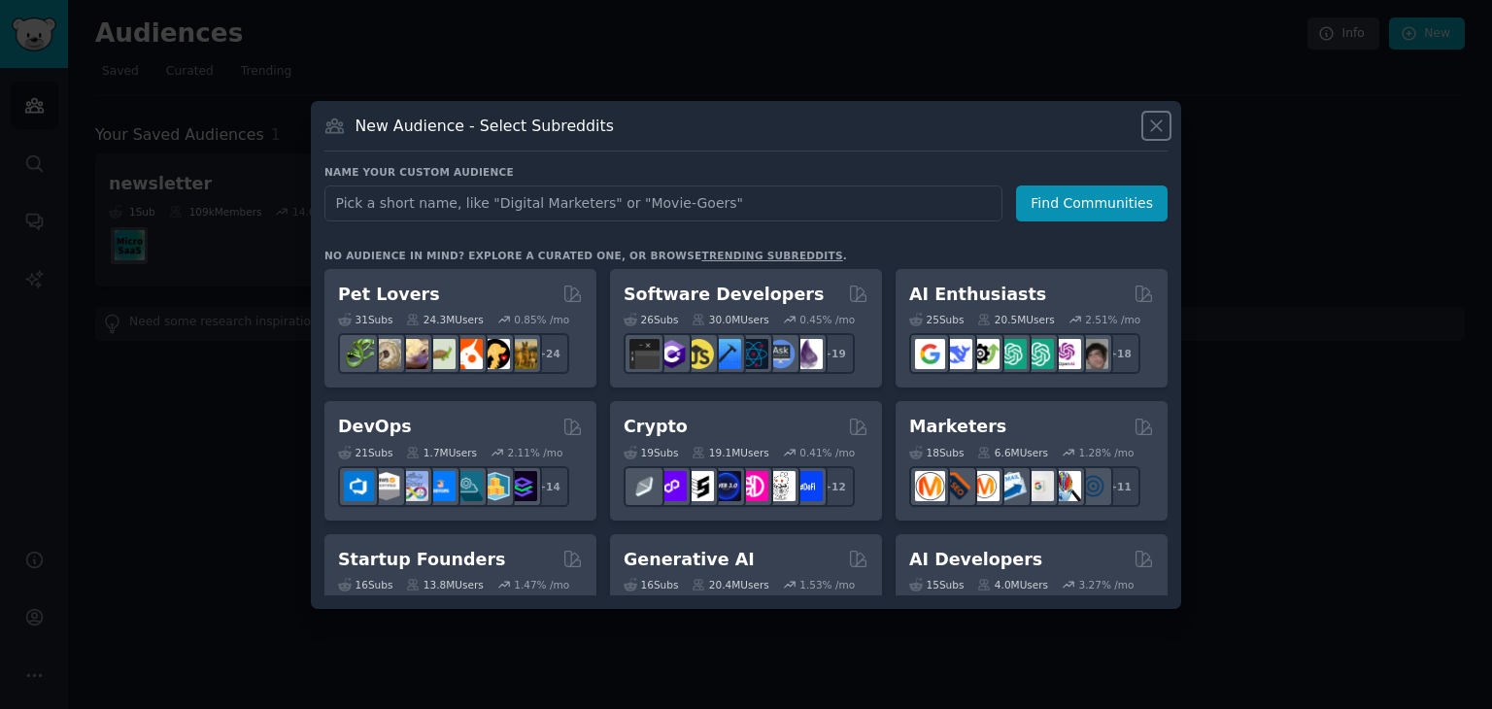
click at [1157, 124] on icon at bounding box center [1156, 125] width 11 height 11
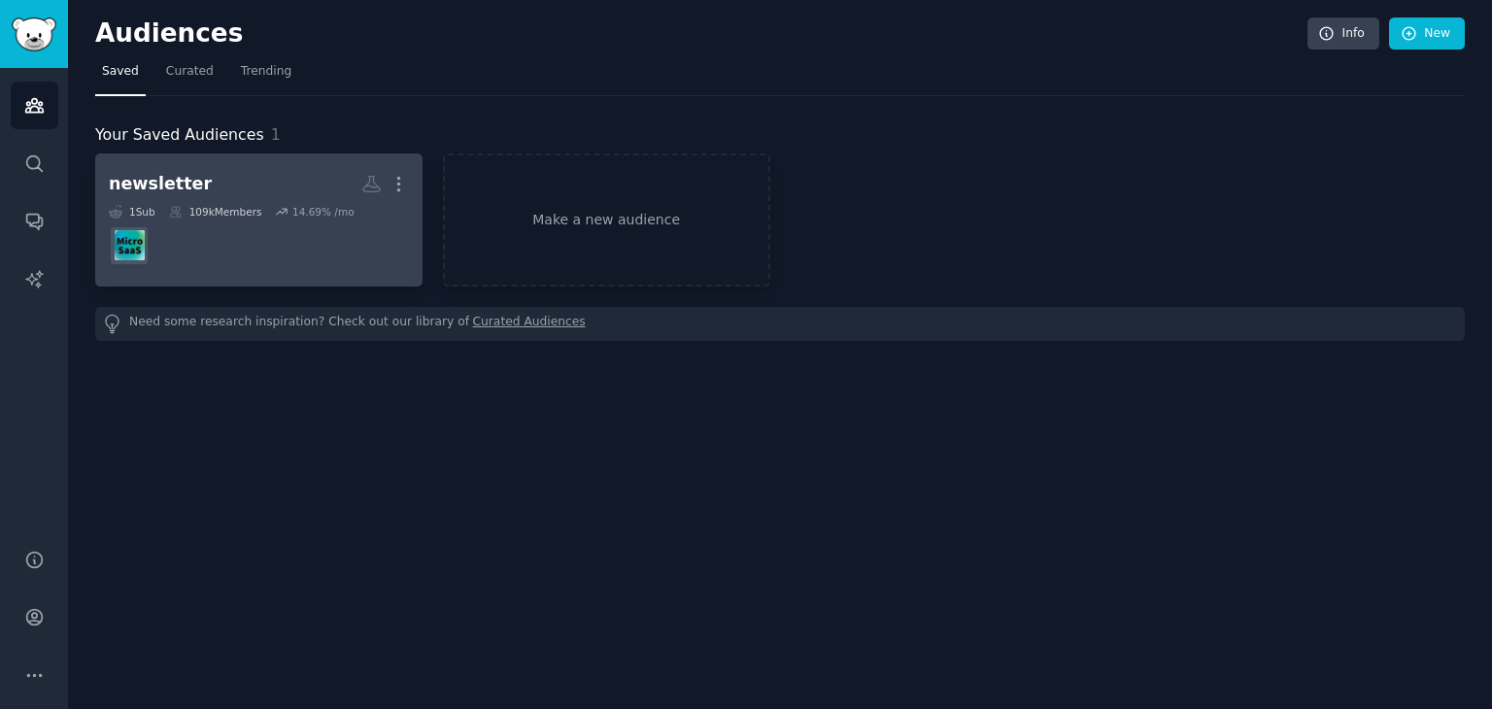
click at [309, 246] on dd at bounding box center [259, 246] width 300 height 54
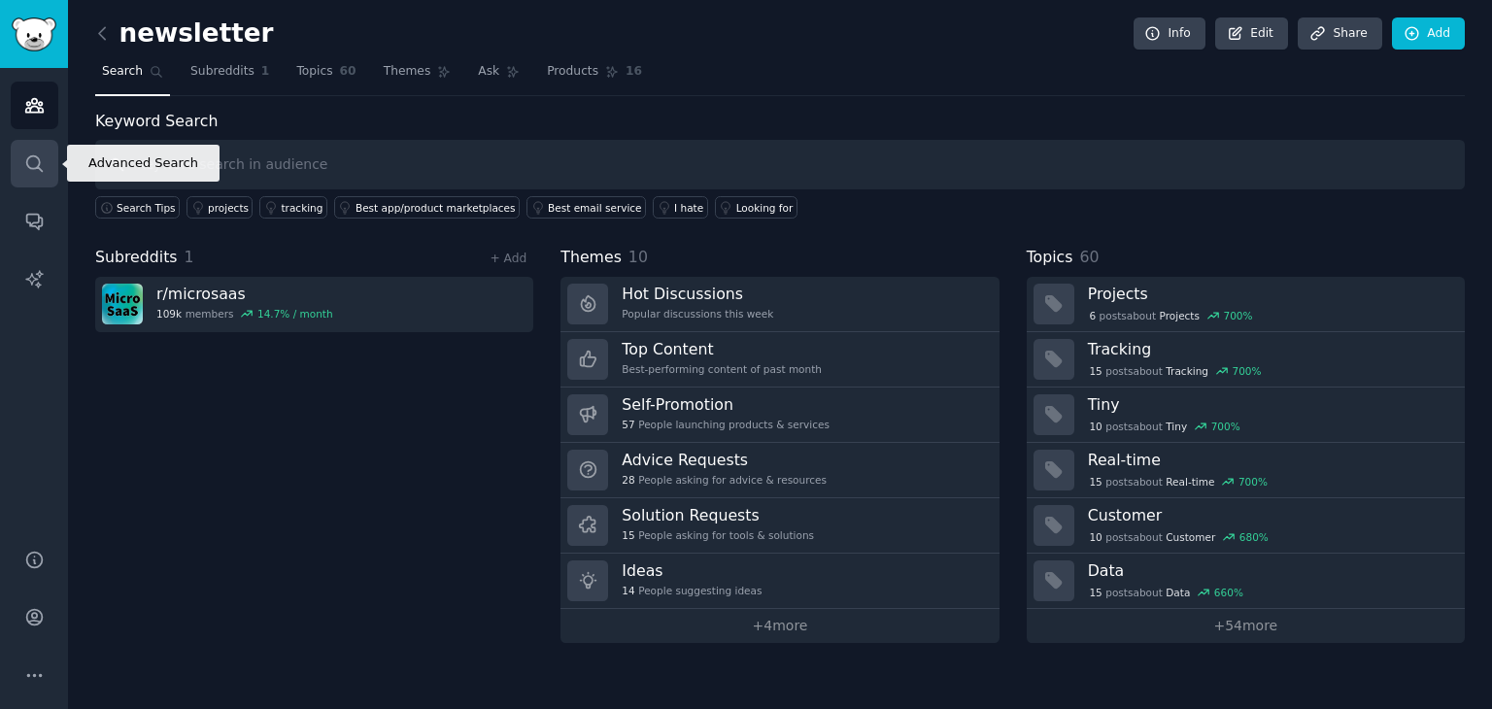
click at [50, 160] on link "Search" at bounding box center [35, 164] width 48 height 48
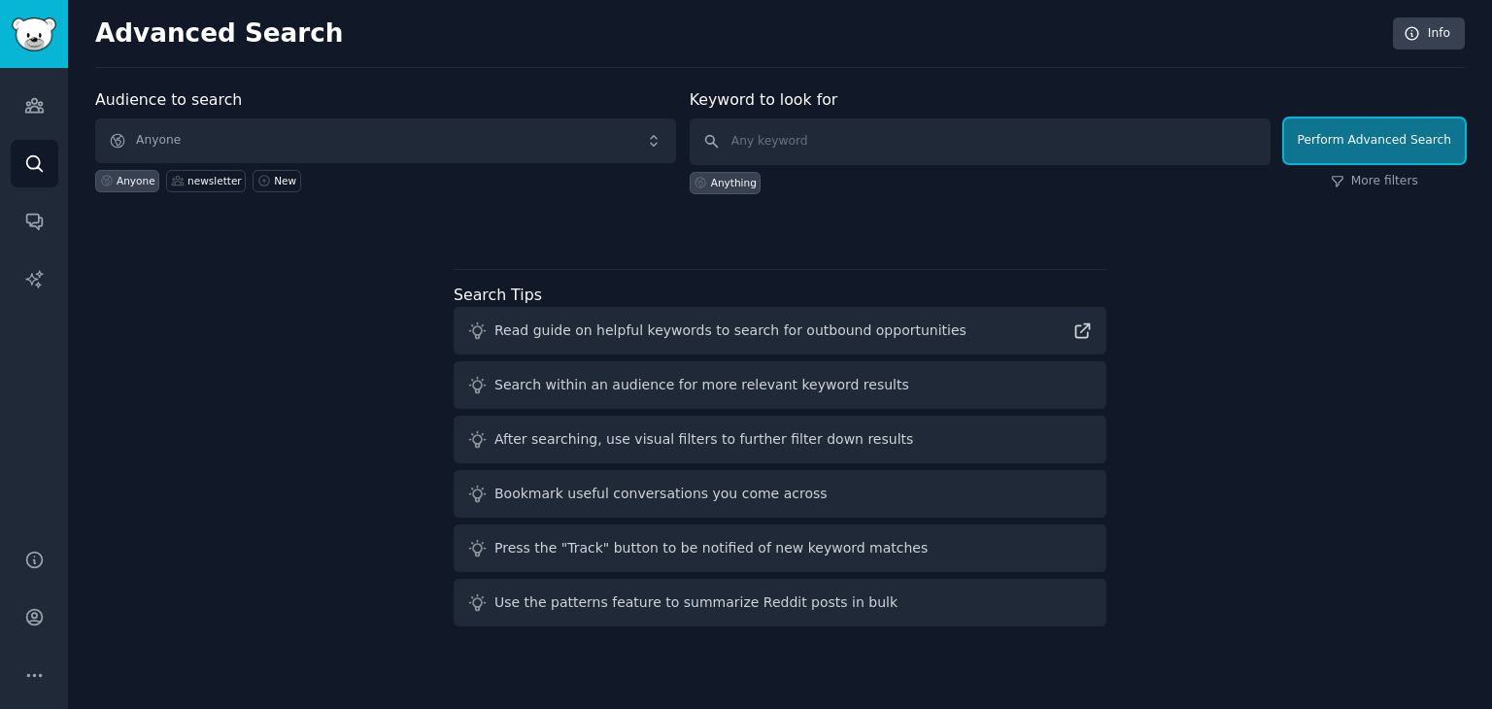
click at [1333, 139] on button "Perform Advanced Search" at bounding box center [1374, 141] width 181 height 45
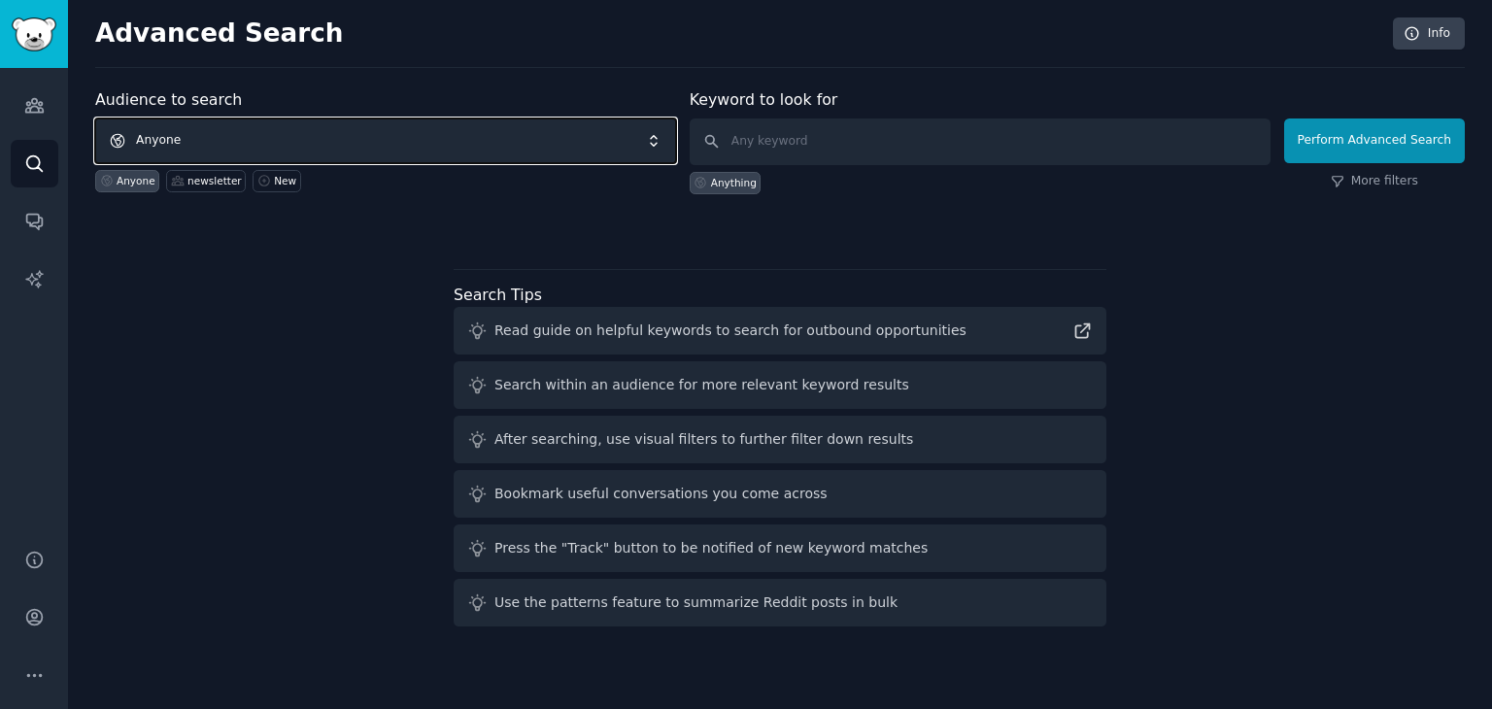
click at [428, 137] on span "Anyone" at bounding box center [385, 141] width 581 height 45
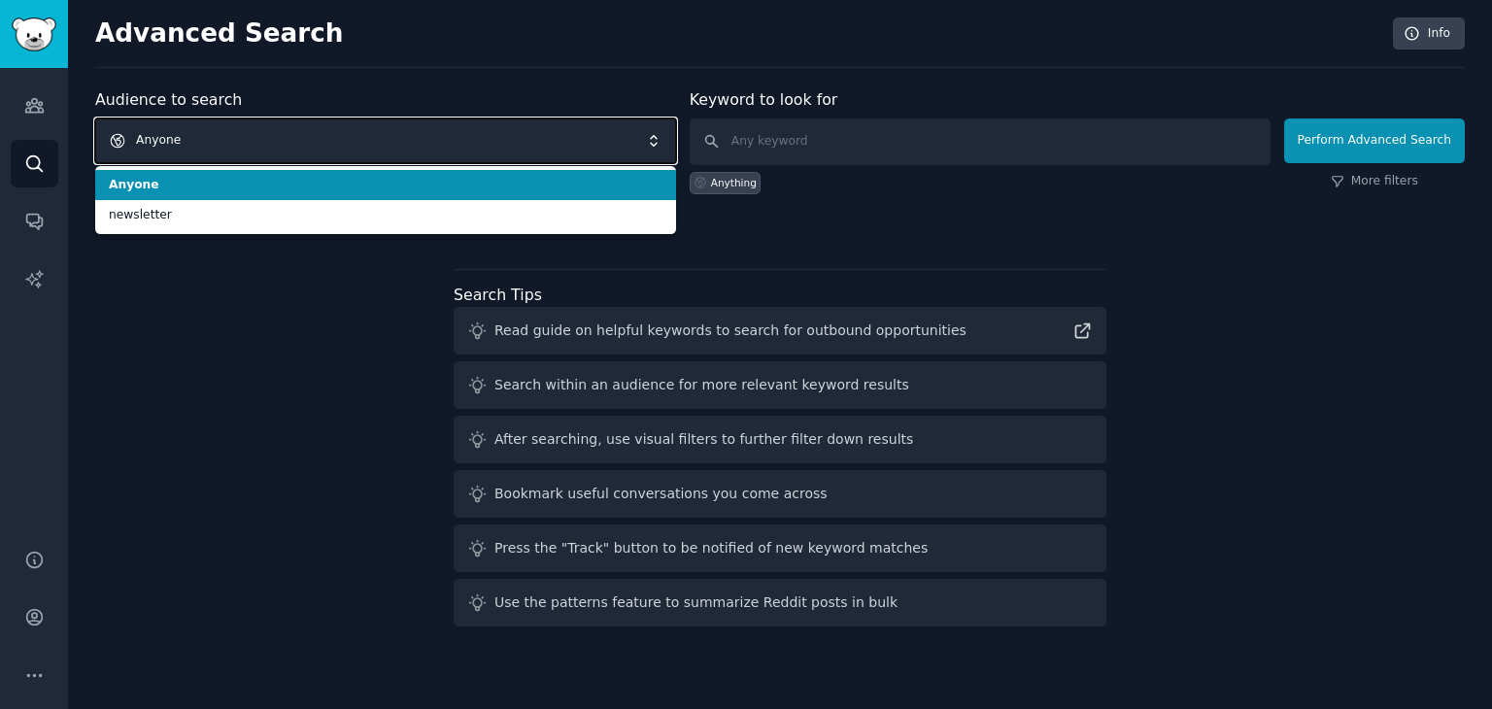
click at [377, 119] on span "Anyone" at bounding box center [385, 141] width 581 height 45
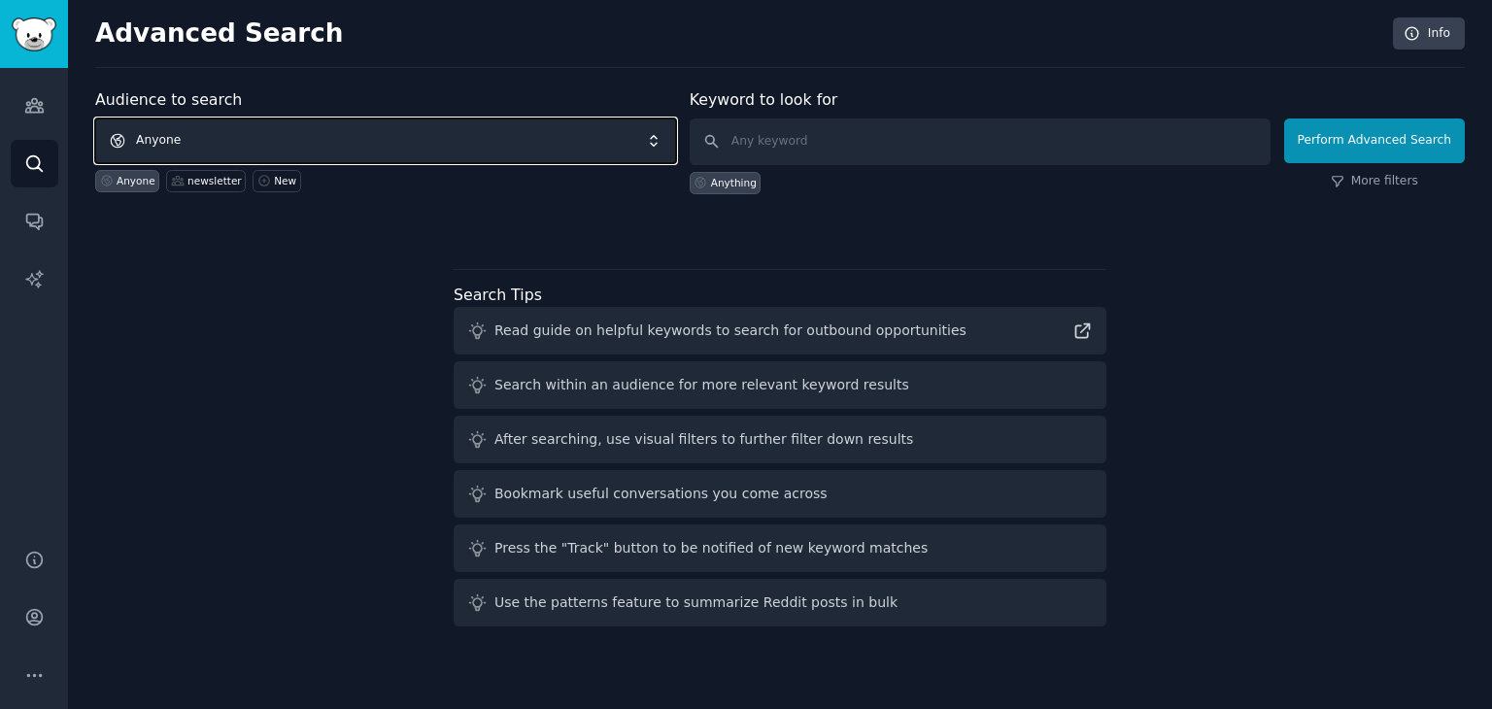
click at [356, 133] on span "Anyone" at bounding box center [385, 141] width 581 height 45
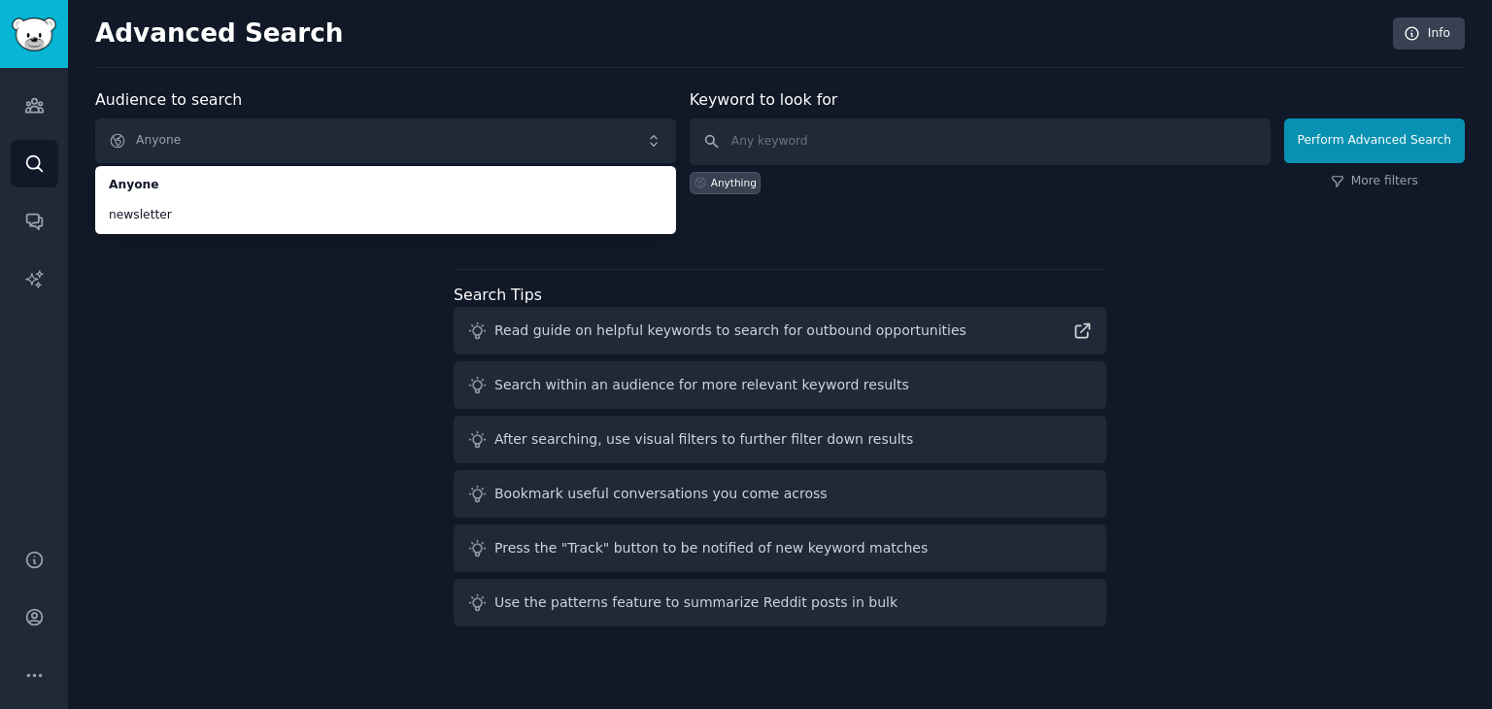
click at [218, 289] on div "Audience to search Anyone Anyone newsletter Anyone newsletter New Keyword to lo…" at bounding box center [780, 361] width 1370 height 546
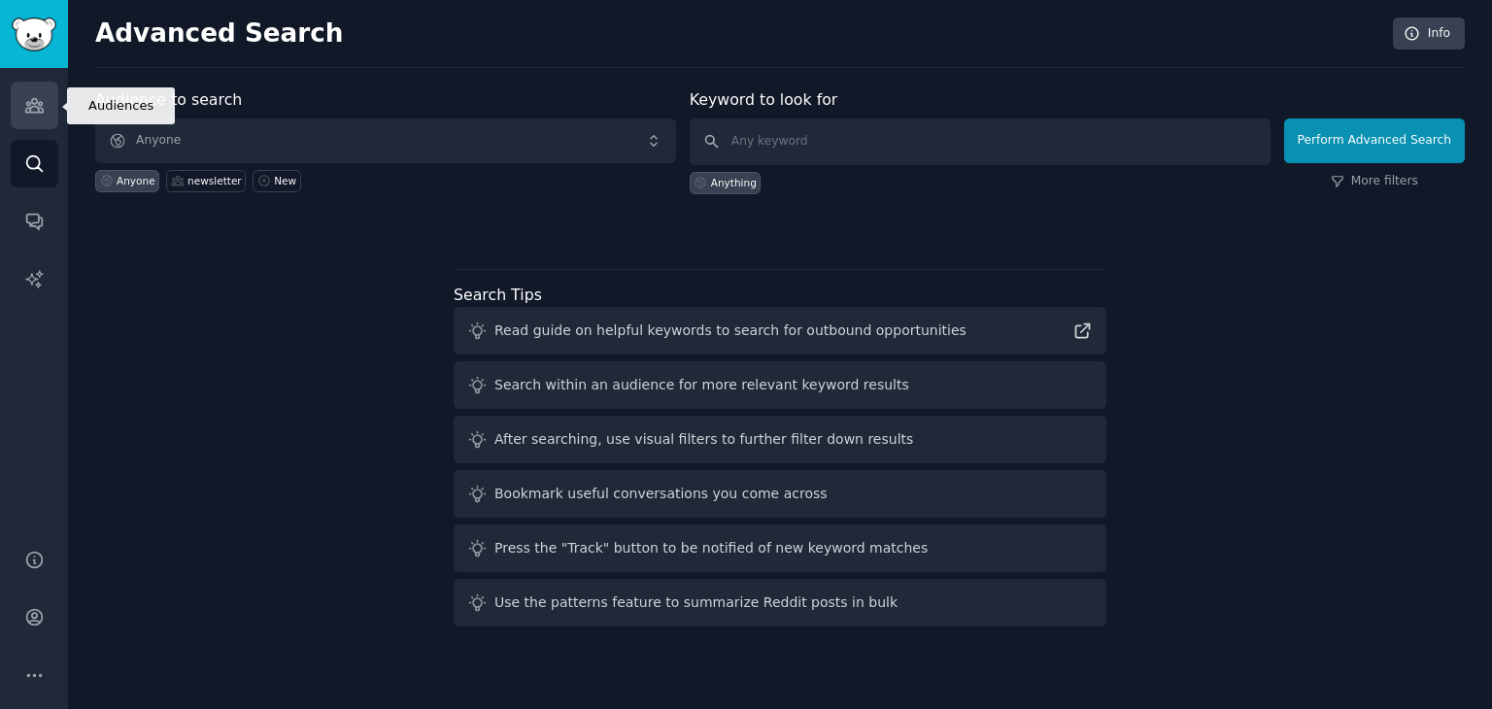
click at [17, 111] on link "Audiences" at bounding box center [35, 106] width 48 height 48
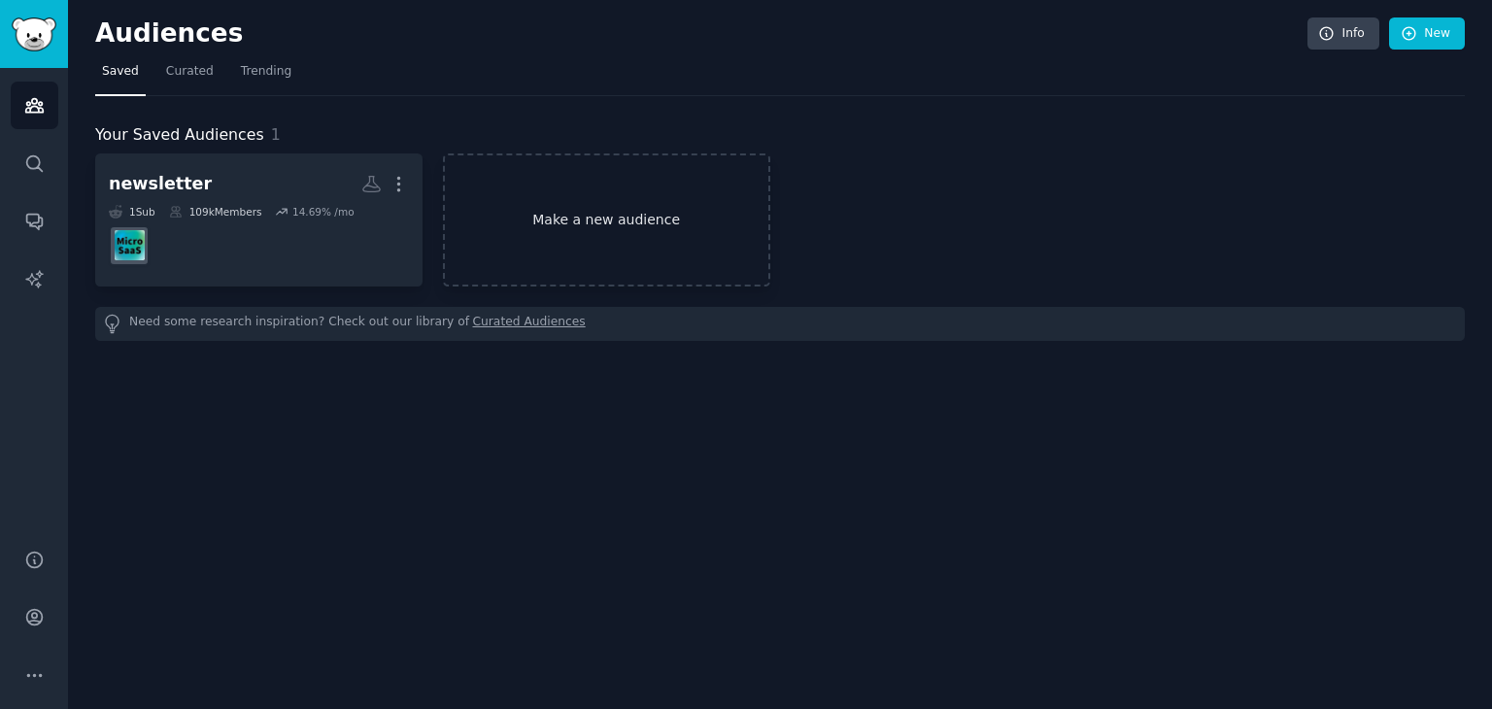
click at [546, 234] on link "Make a new audience" at bounding box center [606, 220] width 327 height 133
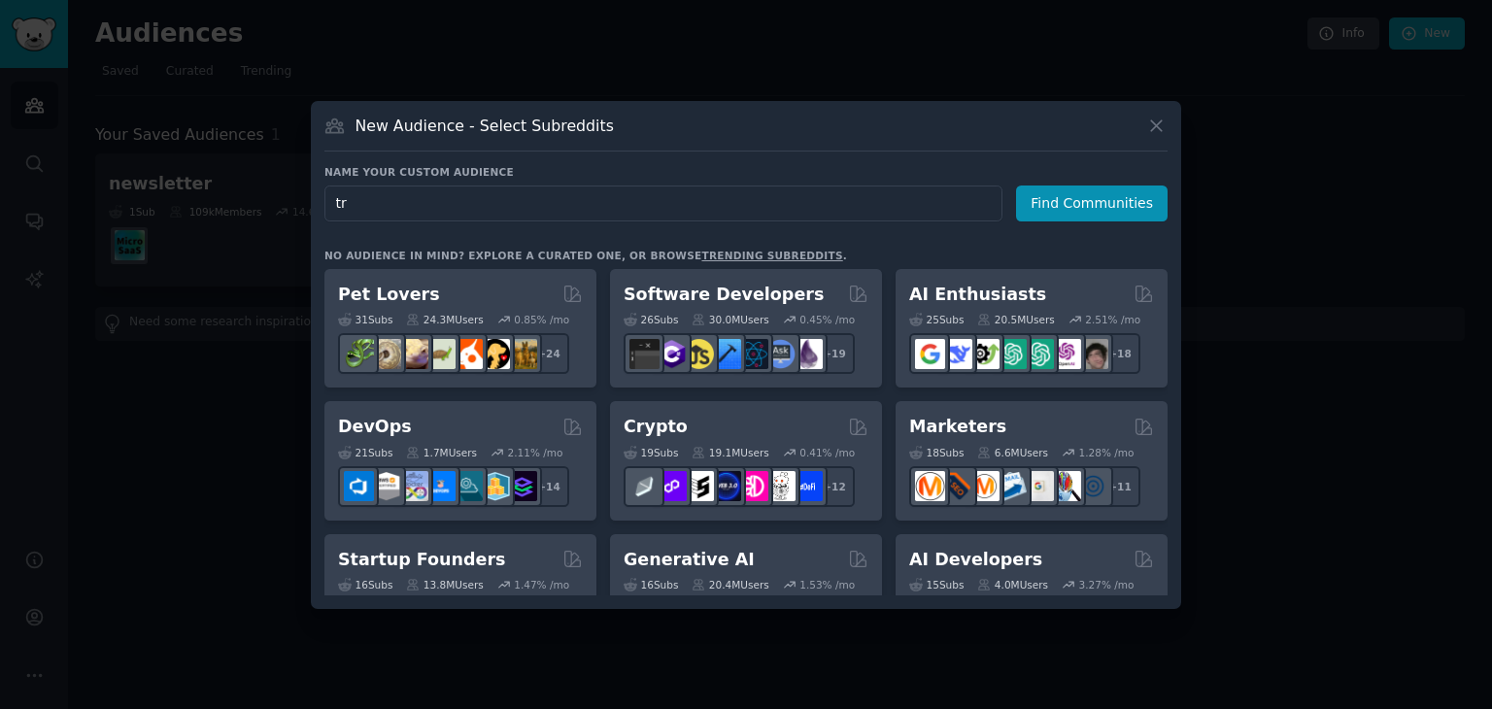
type input "t"
type input "product finding"
click at [1047, 209] on button "Find Communities" at bounding box center [1092, 204] width 152 height 36
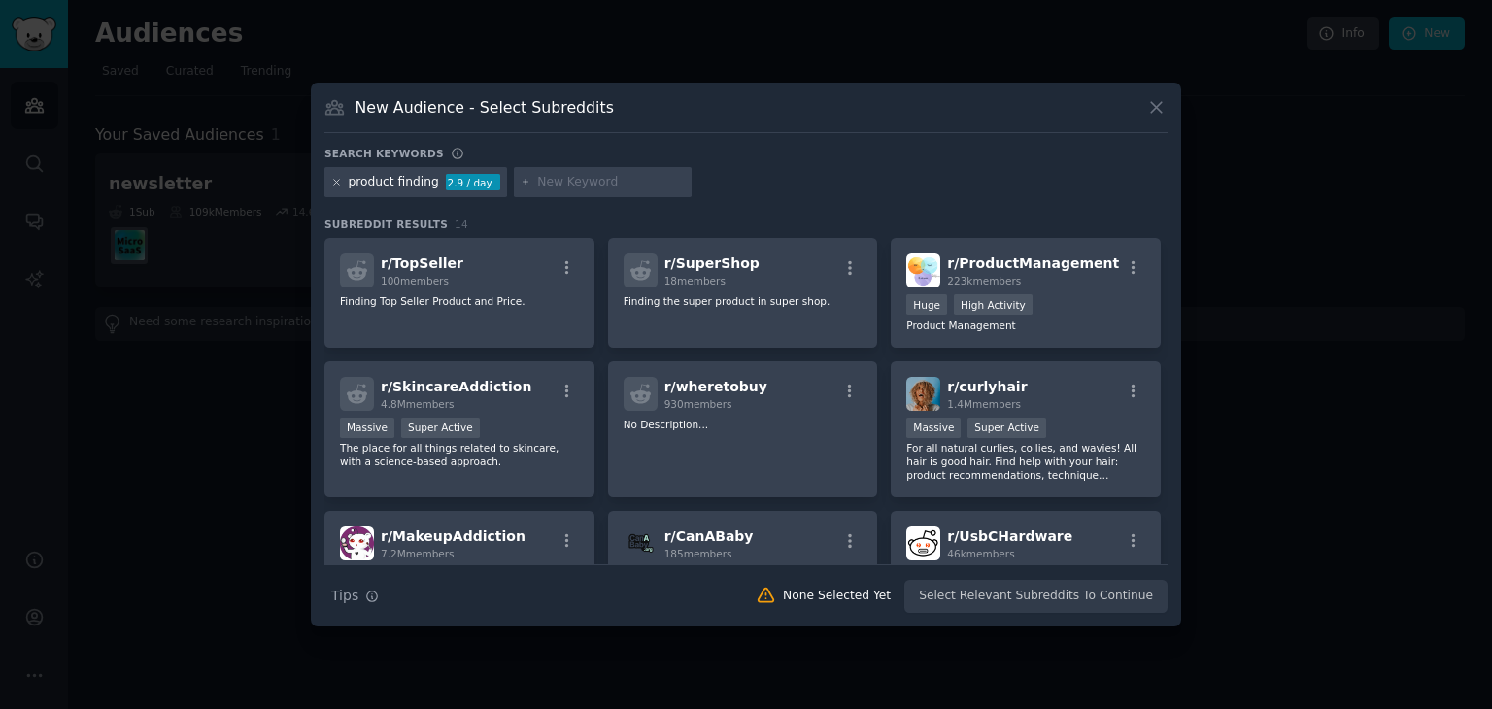
click at [334, 181] on icon at bounding box center [336, 182] width 11 height 11
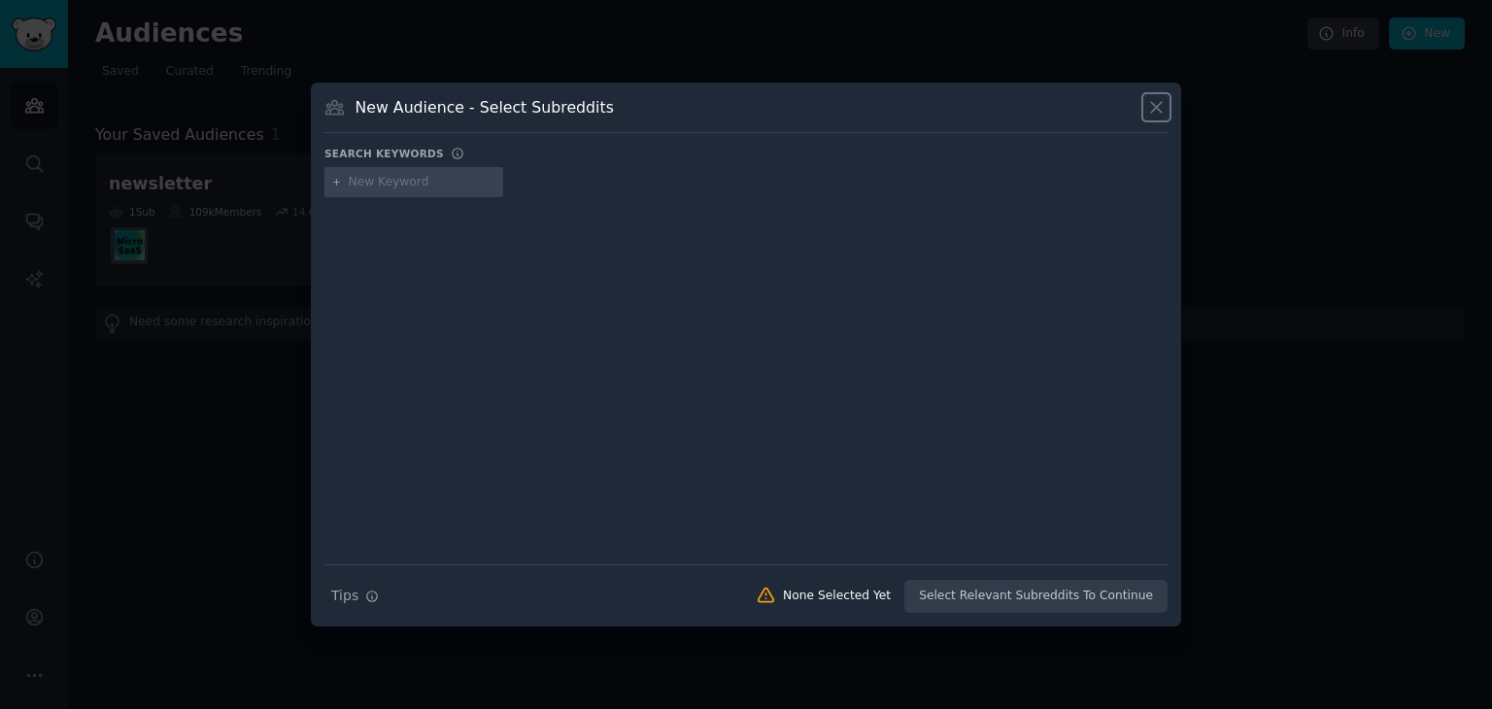
click at [1149, 111] on icon at bounding box center [1156, 107] width 20 height 20
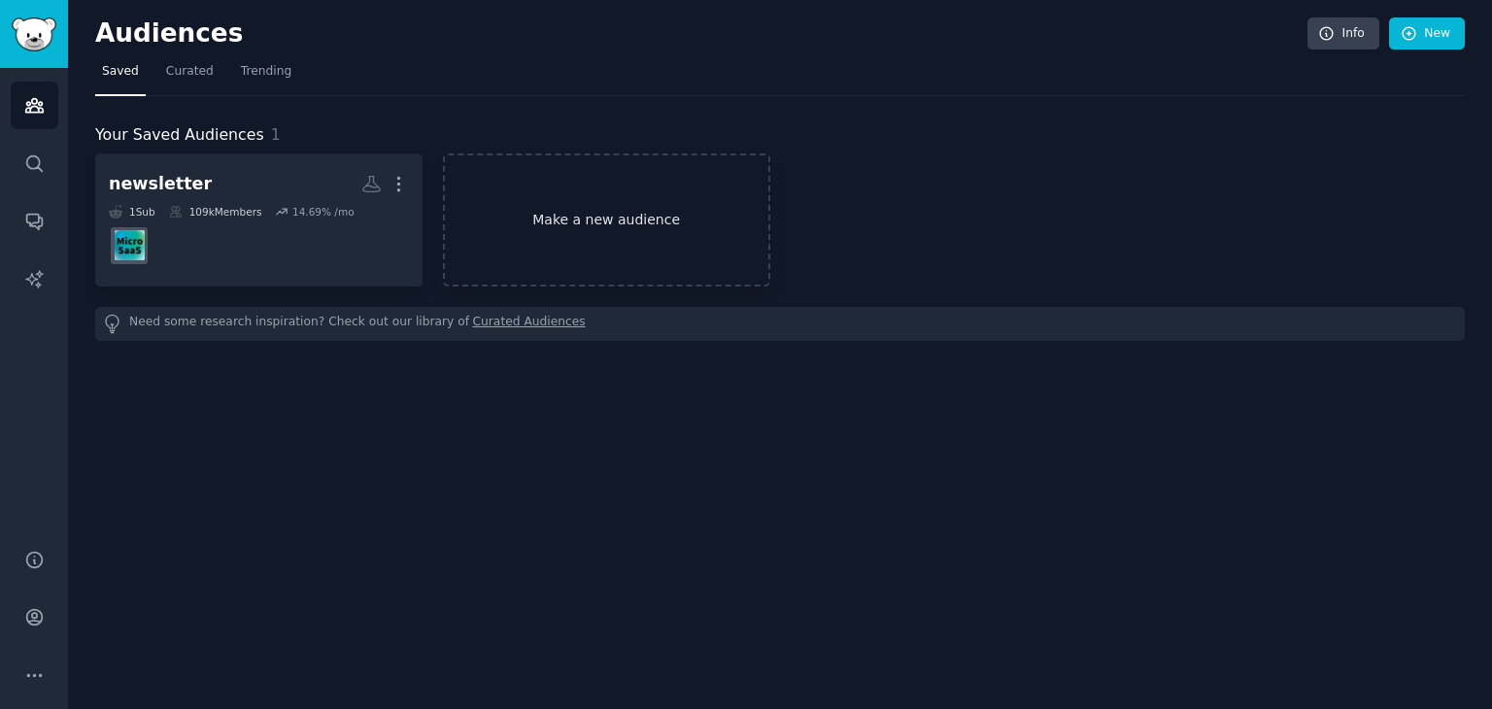
click at [665, 218] on link "Make a new audience" at bounding box center [606, 220] width 327 height 133
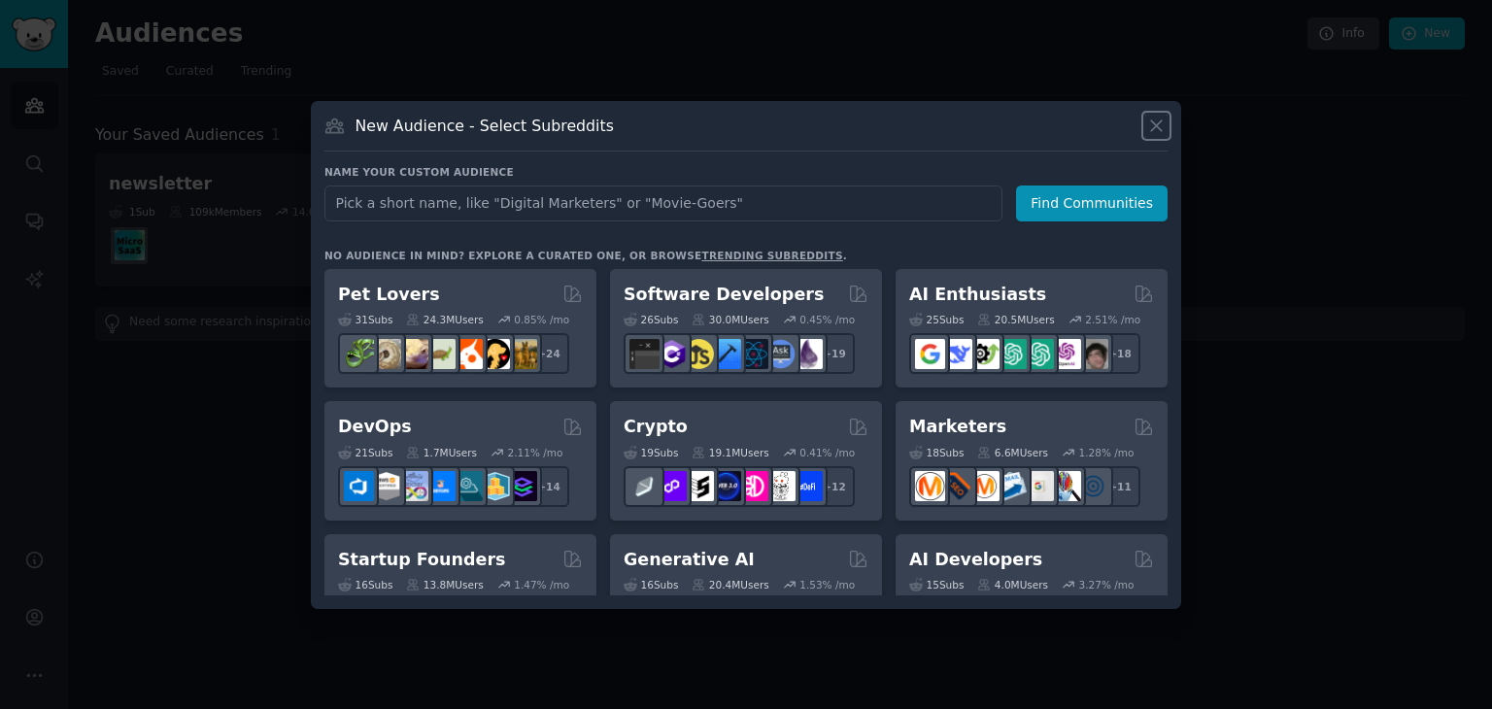
click at [1163, 120] on icon at bounding box center [1156, 126] width 20 height 20
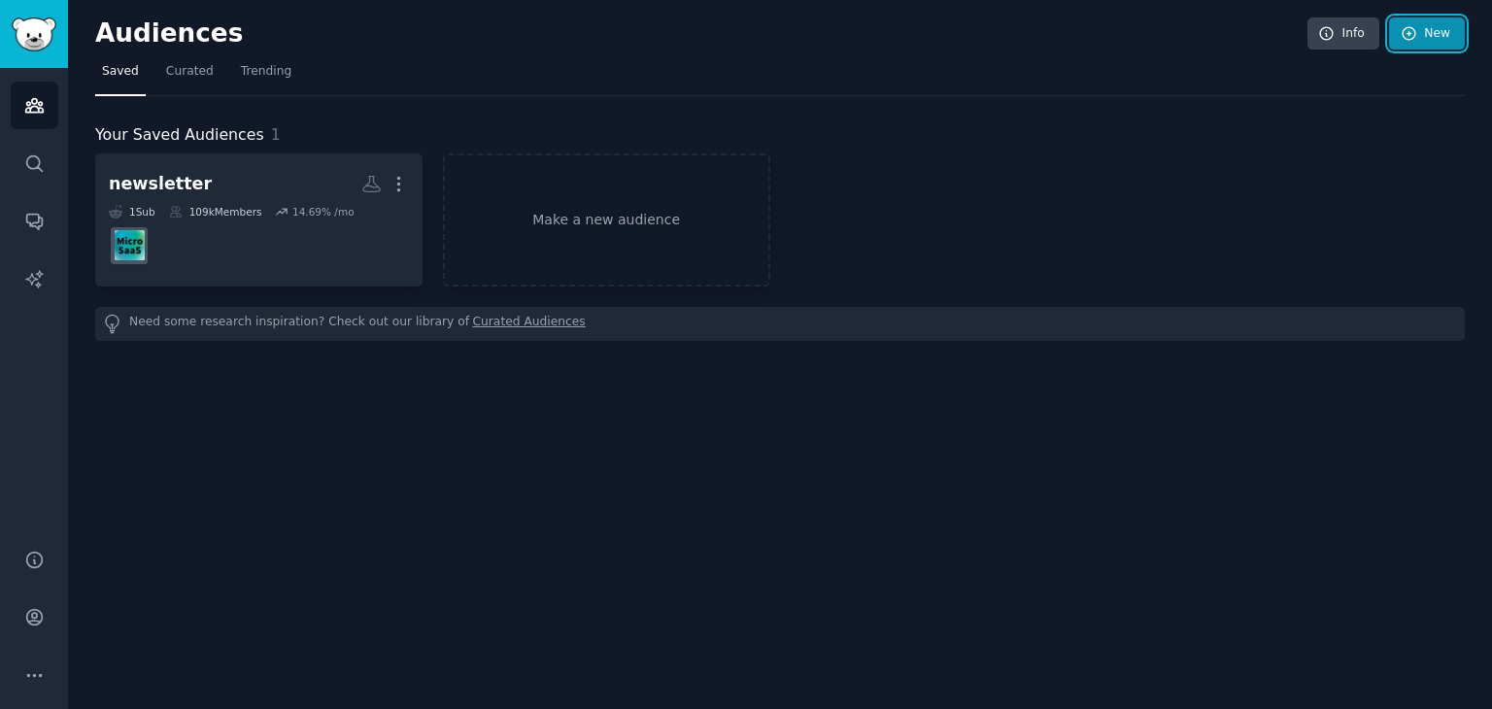
click at [1419, 45] on link "New" at bounding box center [1427, 33] width 76 height 33
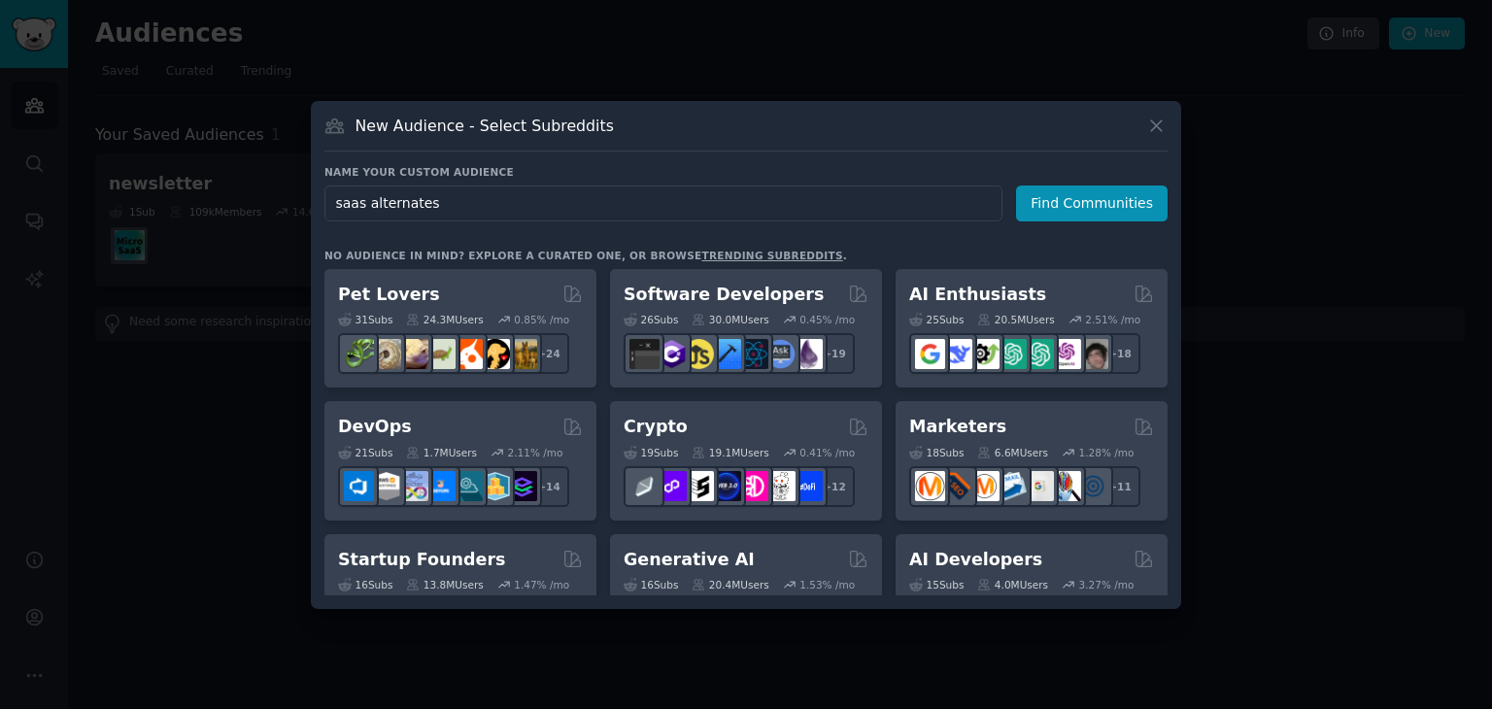
type input "saas alternate"
click button "Find Communities" at bounding box center [1092, 204] width 152 height 36
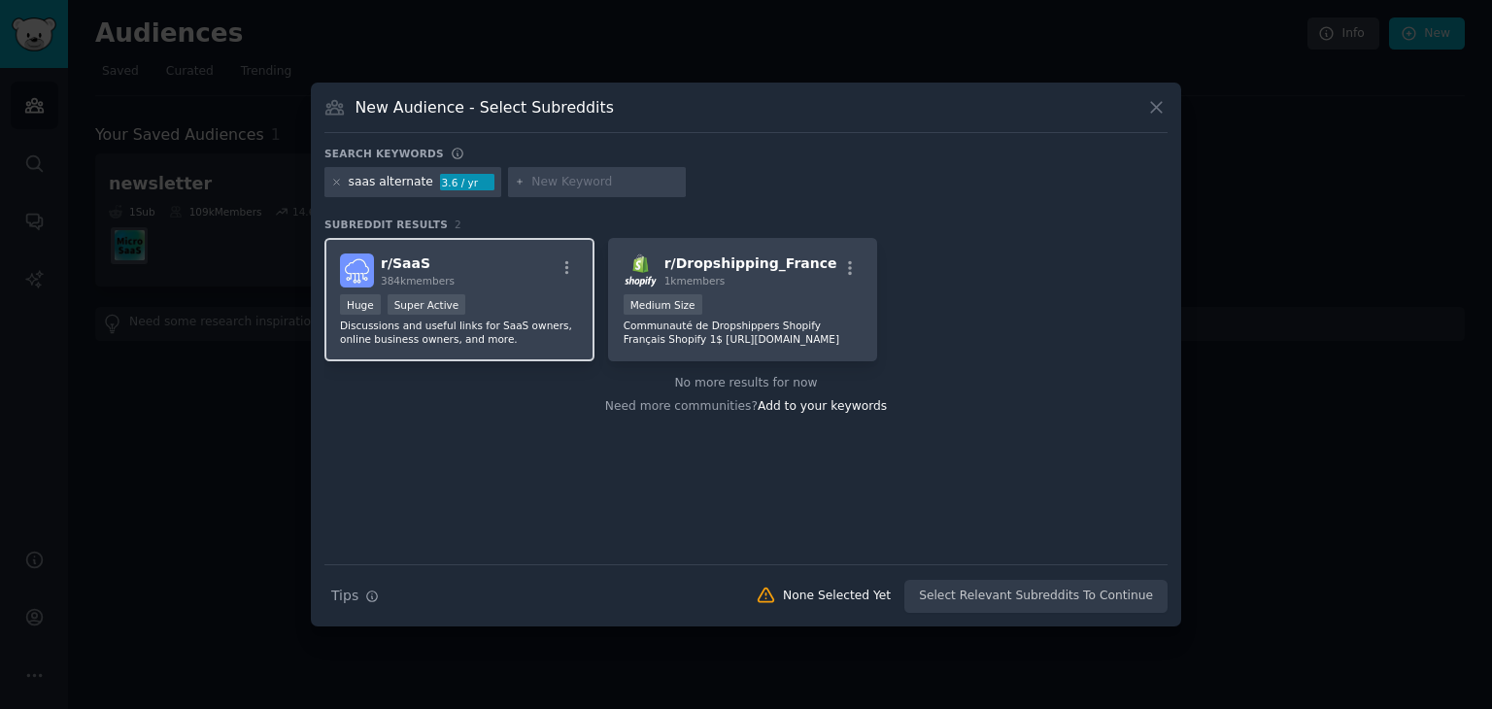
click at [459, 308] on div "Huge Super Active" at bounding box center [459, 306] width 239 height 24
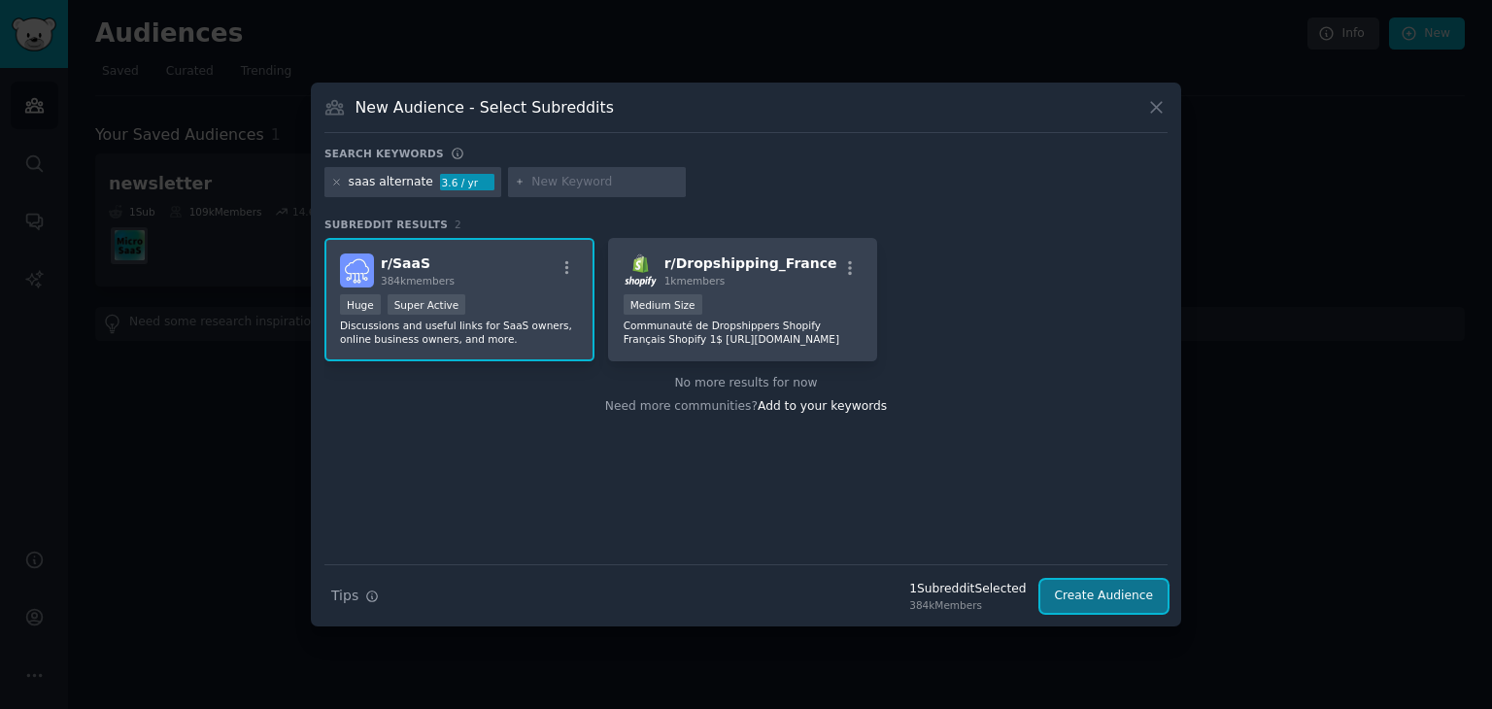
click at [1098, 594] on button "Create Audience" at bounding box center [1105, 596] width 128 height 33
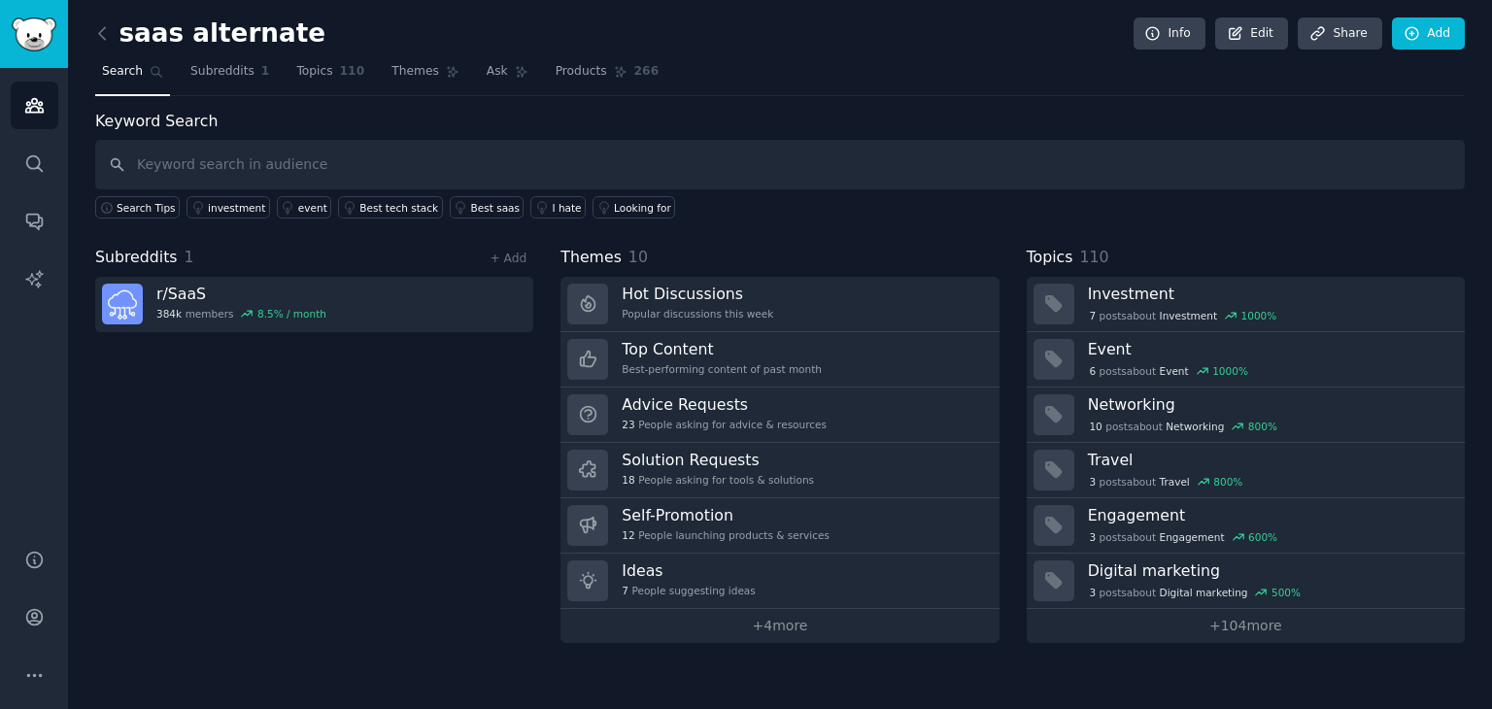
click at [475, 377] on div "Subreddits 1 + Add r/ SaaS 384k members 8.5 % / month" at bounding box center [314, 444] width 438 height 397
click at [101, 30] on icon at bounding box center [102, 33] width 6 height 12
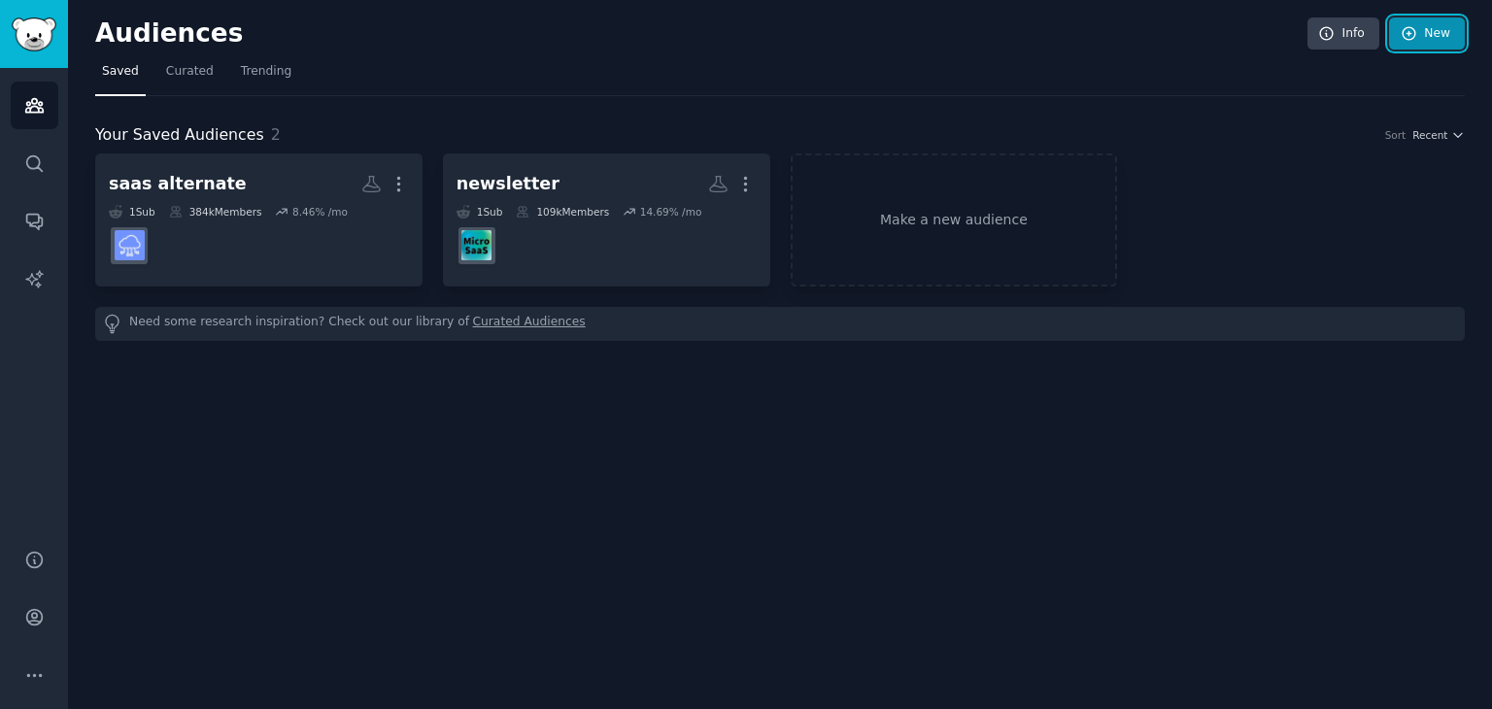
click at [1407, 29] on icon at bounding box center [1409, 33] width 17 height 17
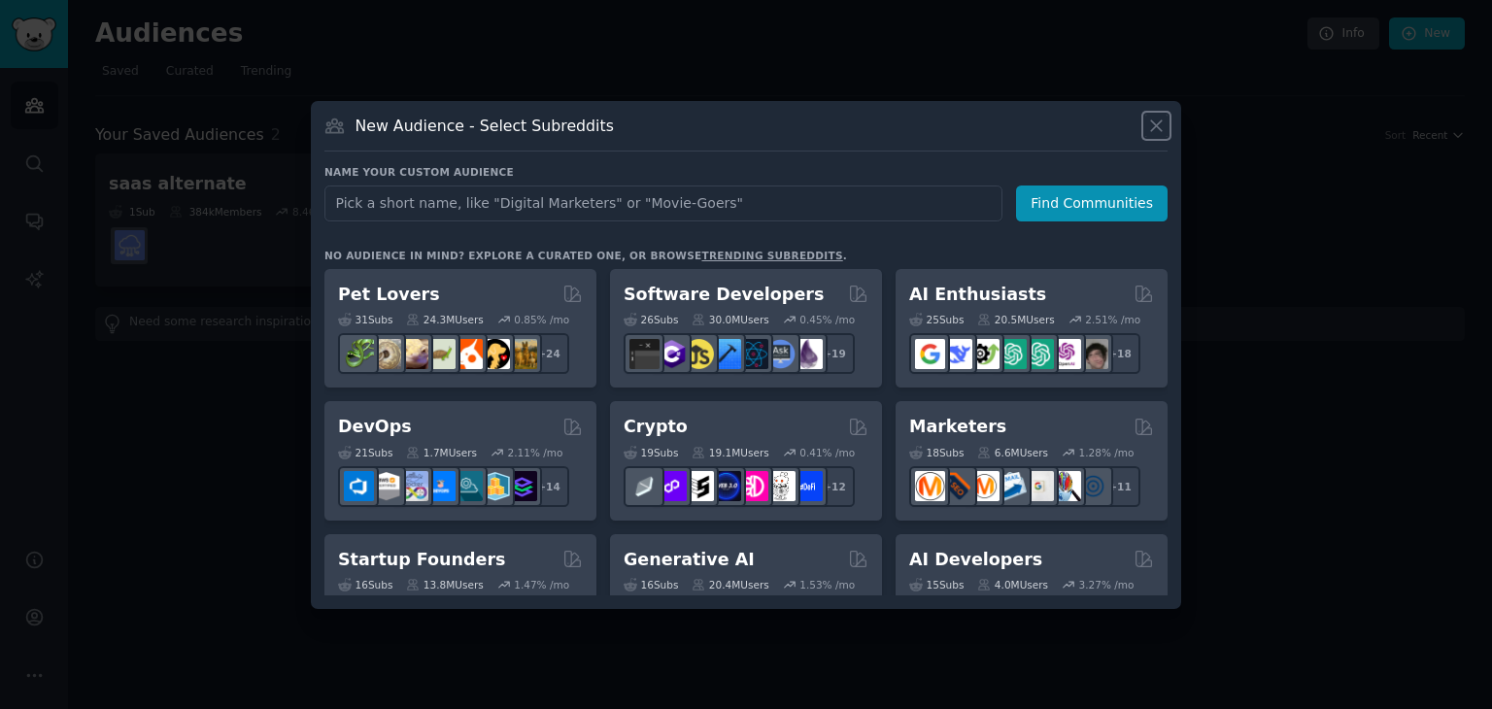
click at [1156, 132] on icon at bounding box center [1156, 126] width 20 height 20
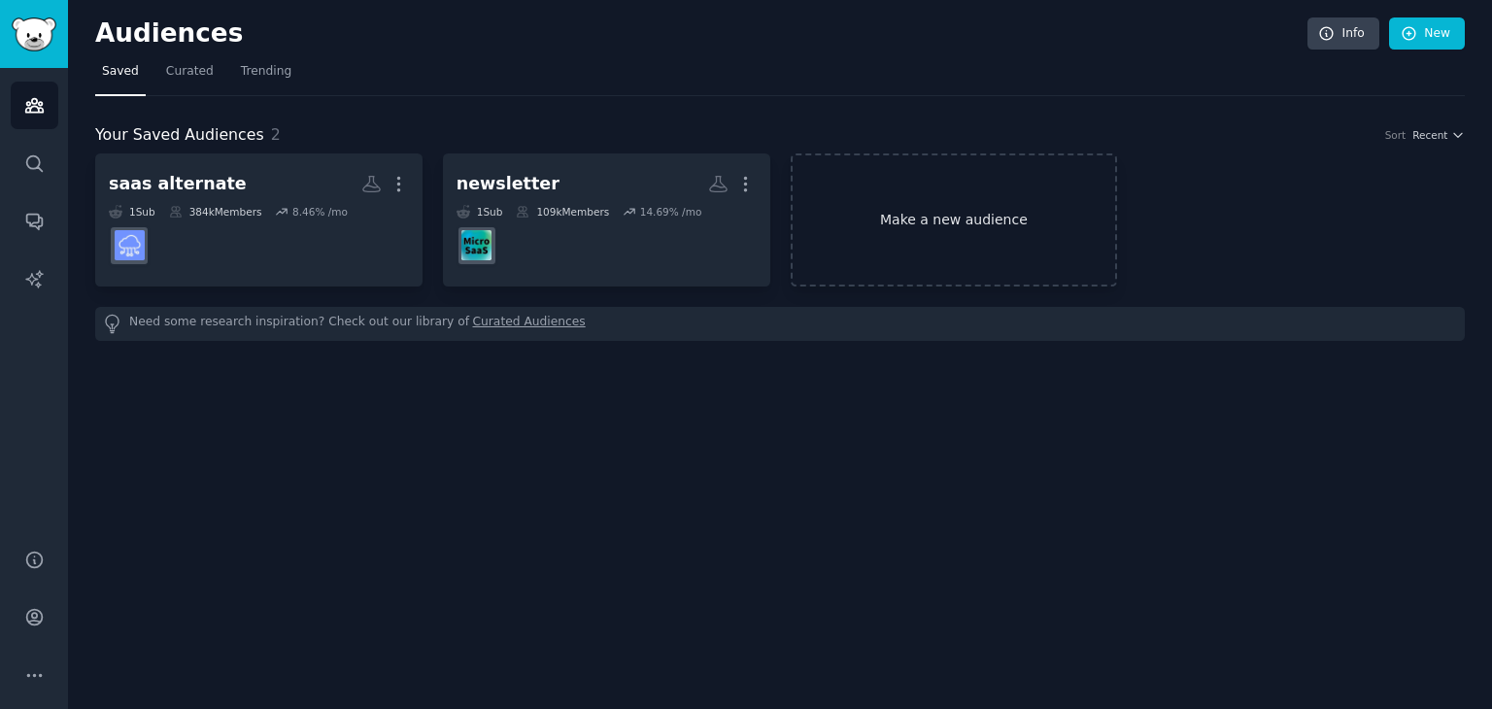
click at [963, 224] on link "Make a new audience" at bounding box center [954, 220] width 327 height 133
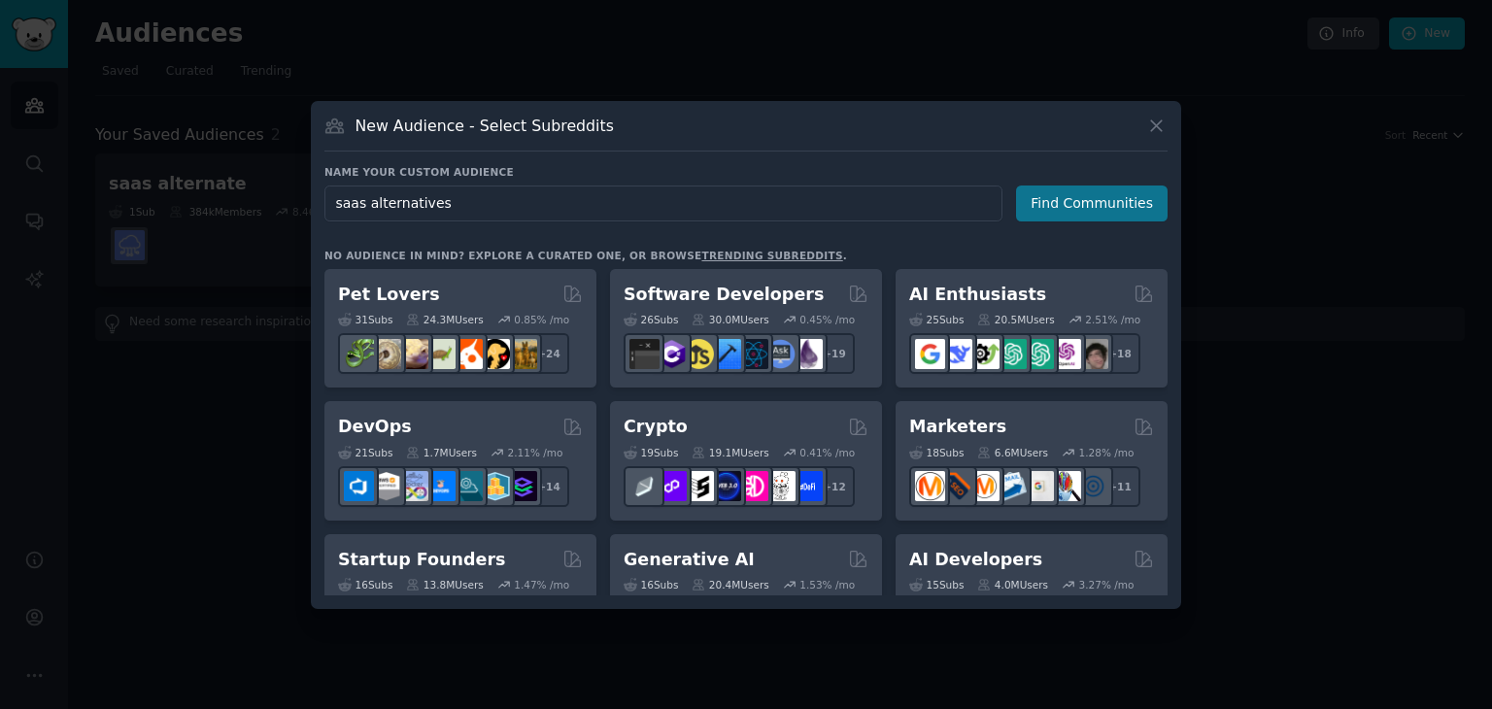
type input "saas alternatives"
click at [1115, 209] on button "Find Communities" at bounding box center [1092, 204] width 152 height 36
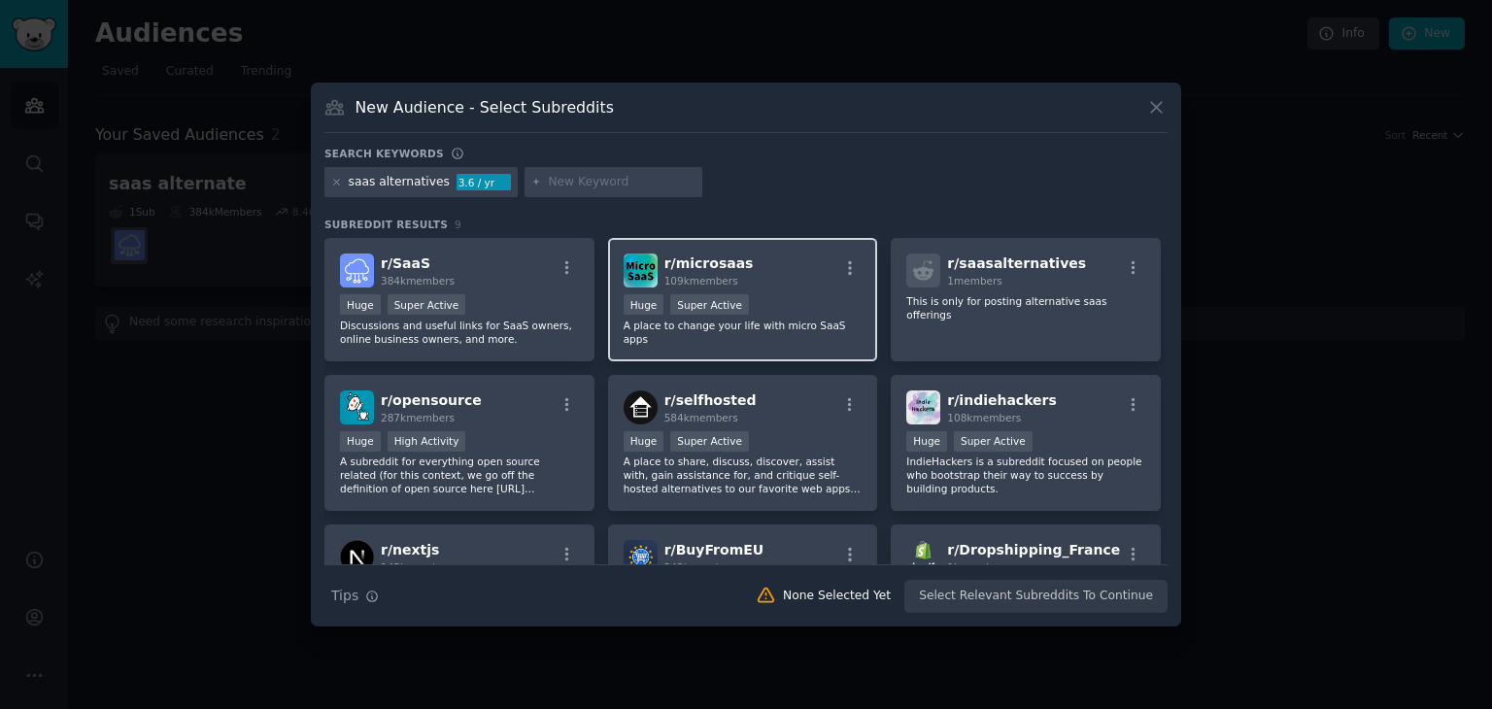
click at [804, 276] on div "r/ microsaas 109k members" at bounding box center [743, 271] width 239 height 34
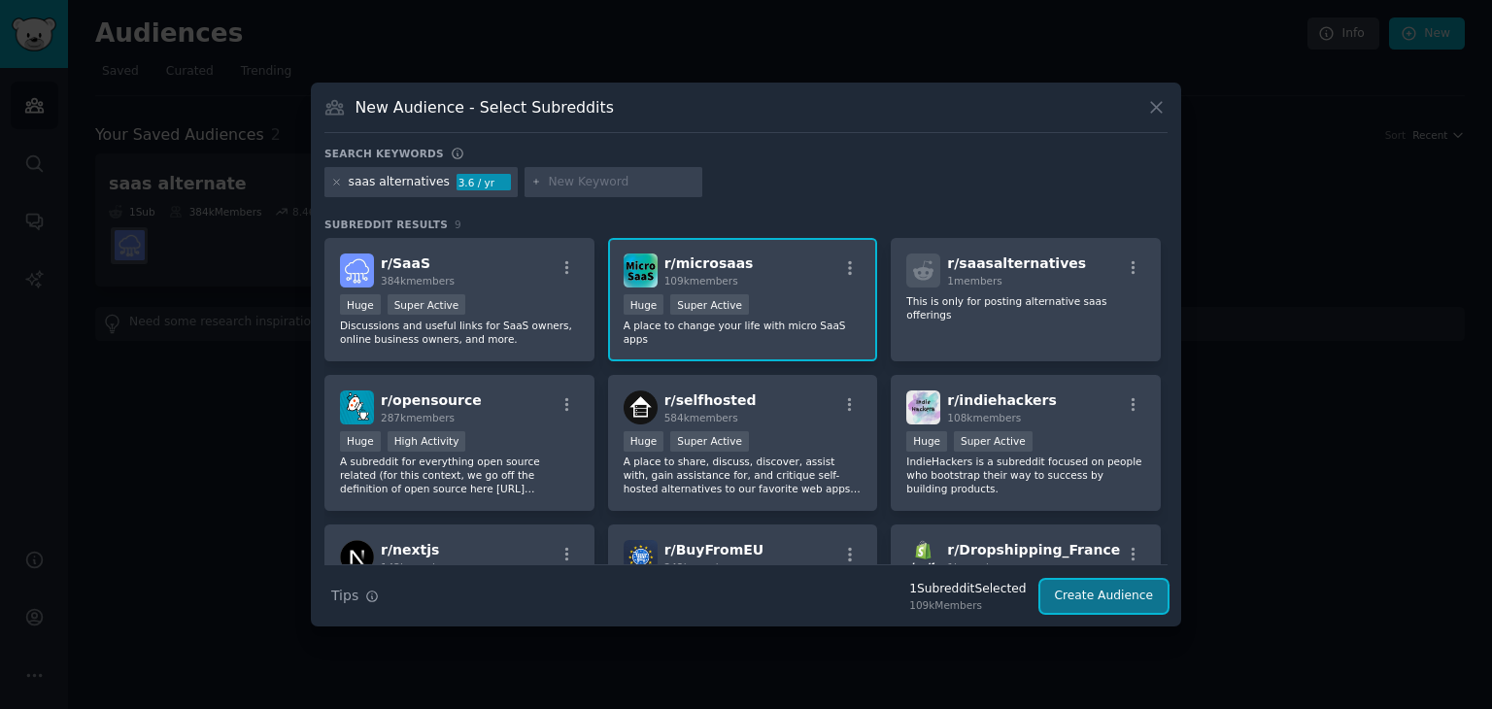
click at [1084, 593] on button "Create Audience" at bounding box center [1105, 596] width 128 height 33
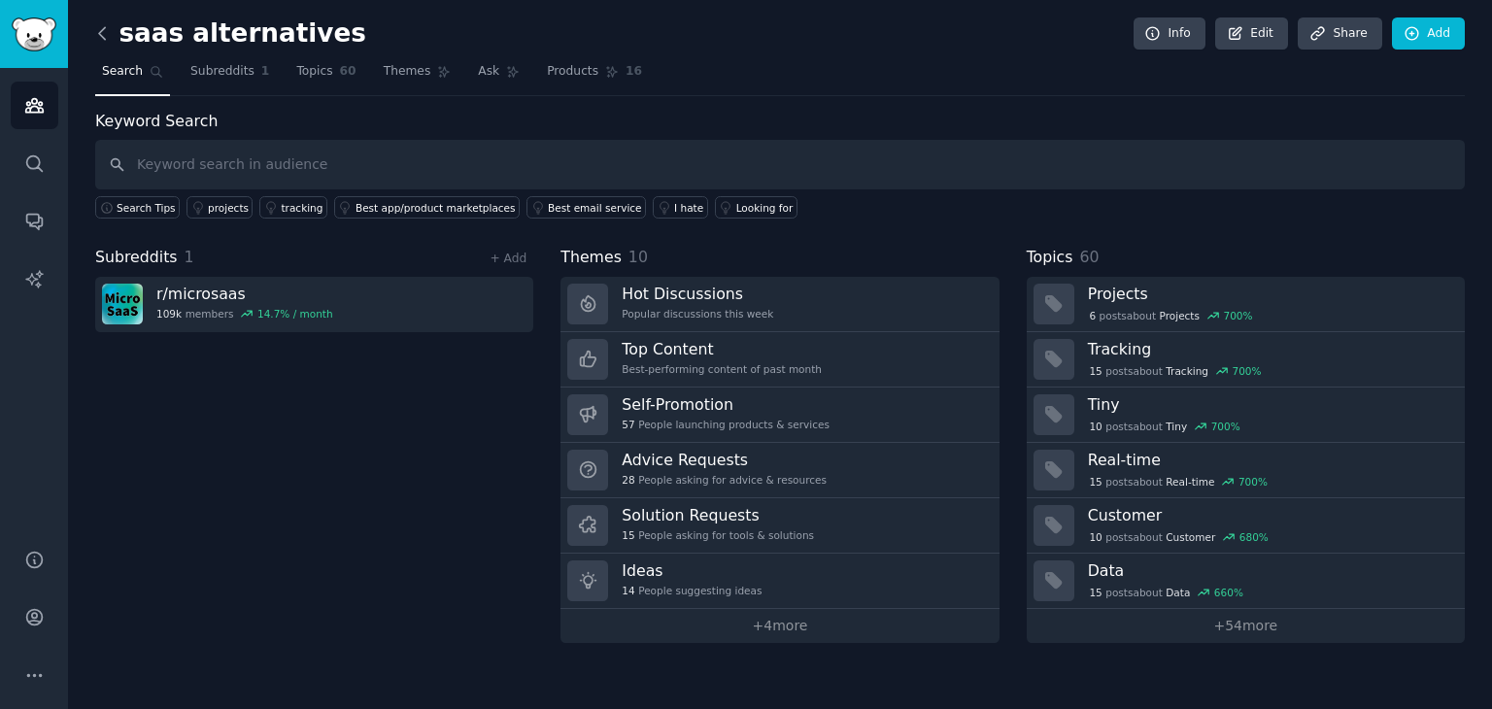
click at [95, 28] on icon at bounding box center [102, 33] width 20 height 20
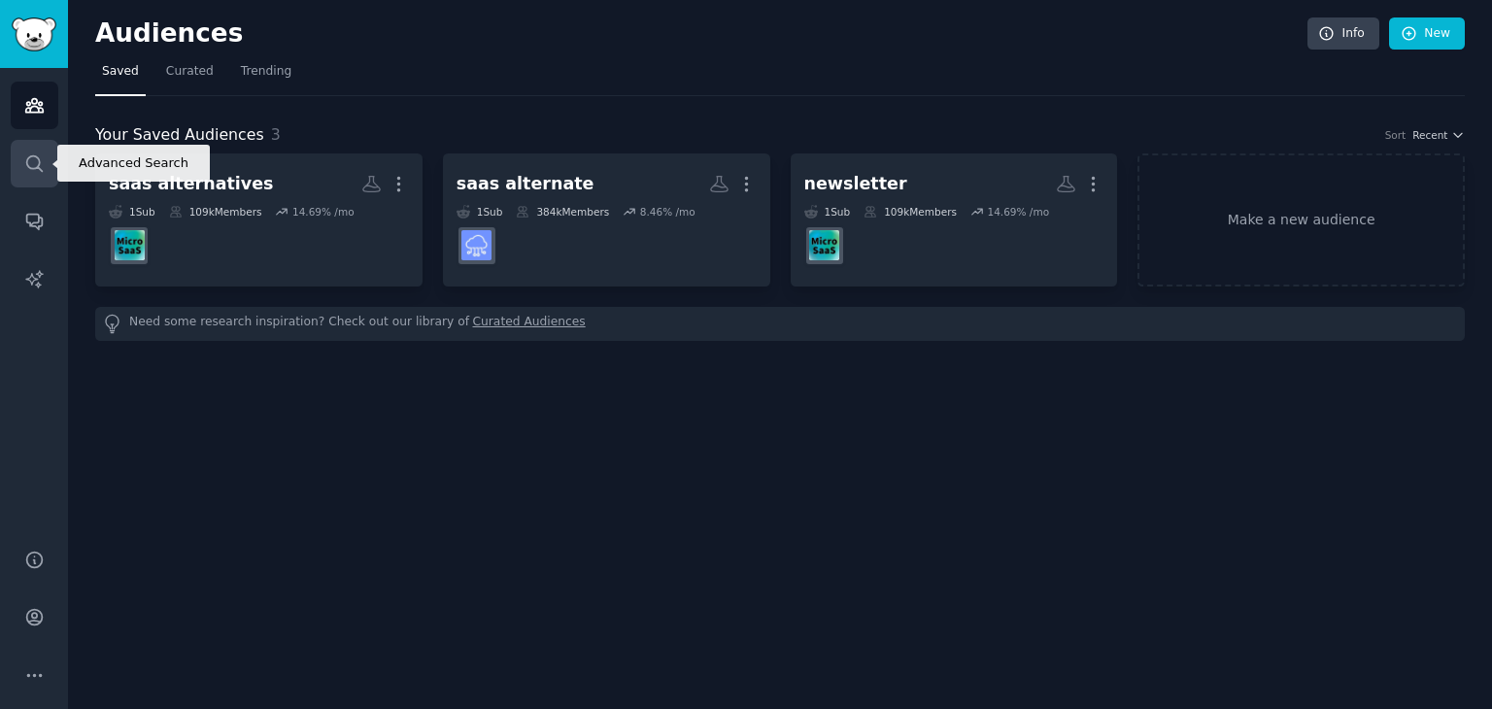
click at [47, 154] on link "Search" at bounding box center [35, 164] width 48 height 48
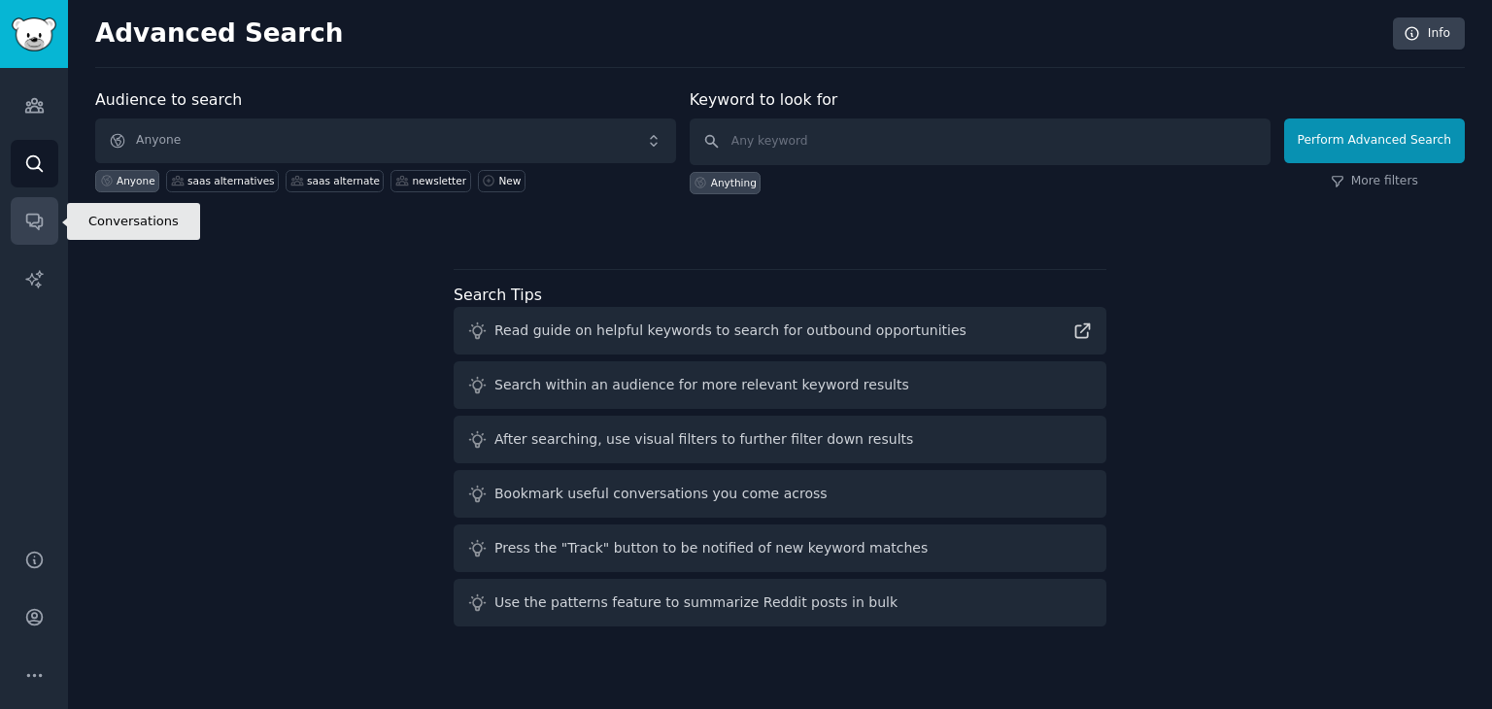
click at [39, 198] on link "Conversations" at bounding box center [35, 221] width 48 height 48
